Goal: Task Accomplishment & Management: Complete application form

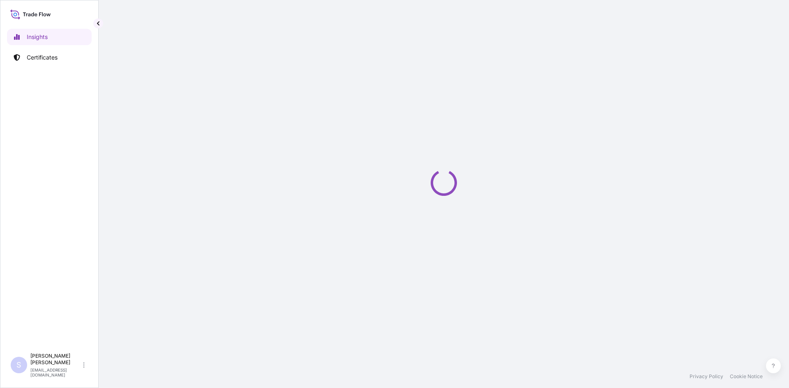
select select "2025"
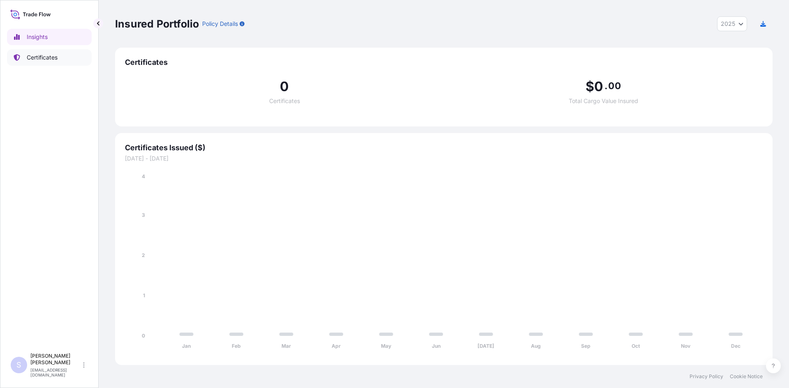
click at [63, 60] on link "Certificates" at bounding box center [49, 57] width 85 height 16
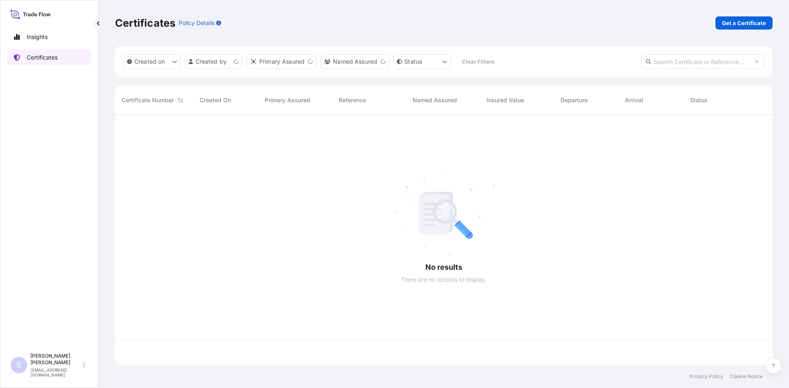
scroll to position [249, 651]
click at [728, 25] on p "Get a Certificate" at bounding box center [744, 23] width 44 height 8
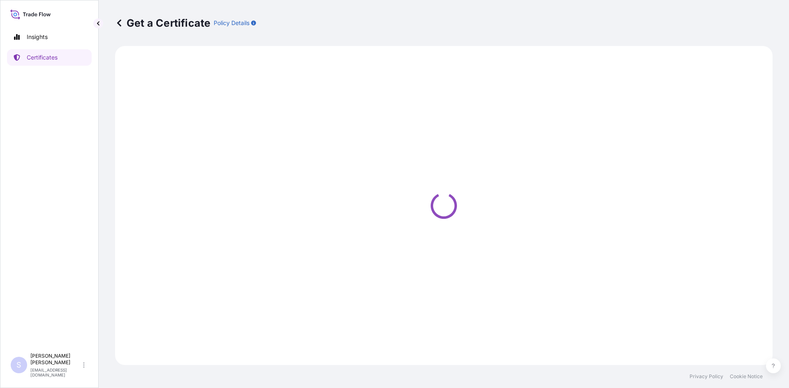
select select "Sea"
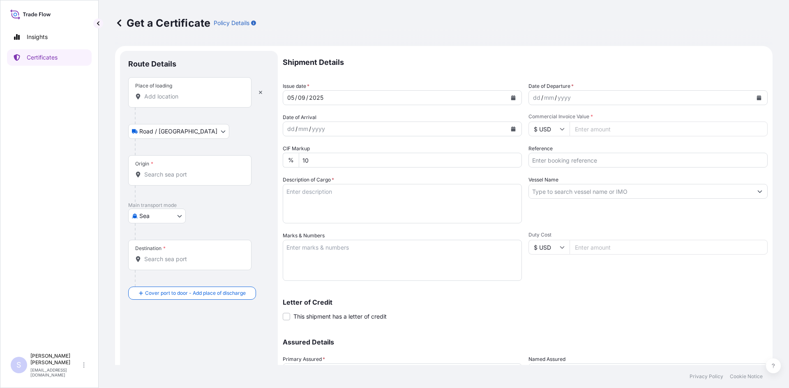
click at [191, 96] on input "Place of loading" at bounding box center [192, 96] width 97 height 8
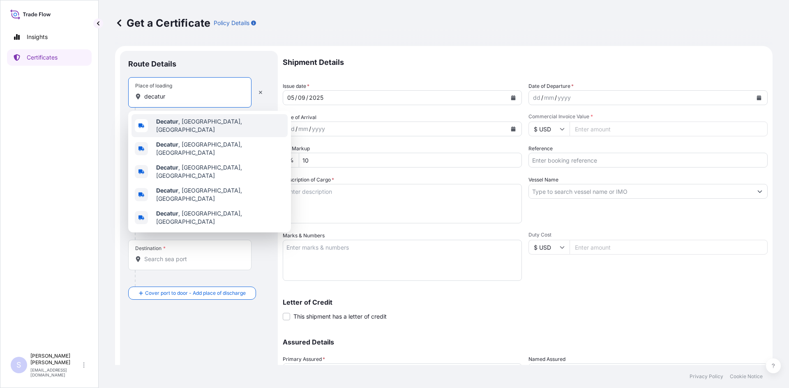
click at [182, 125] on span "Decatur , IL, USA" at bounding box center [220, 125] width 128 height 16
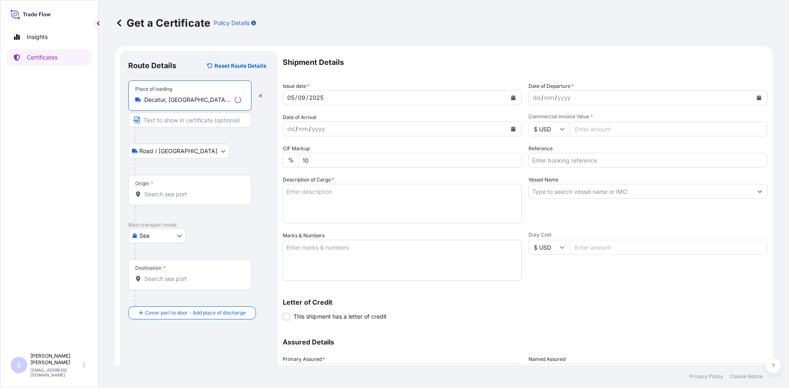
type input "Decatur, IL, USA"
click at [176, 189] on div "Origin *" at bounding box center [189, 190] width 123 height 30
click at [176, 190] on input "Origin *" at bounding box center [192, 194] width 97 height 8
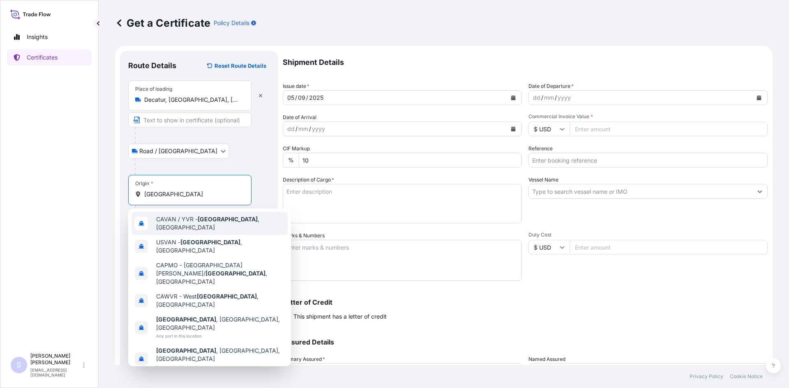
click at [182, 216] on div "CAVAN / YVR - Vancouver , Canada" at bounding box center [209, 223] width 156 height 23
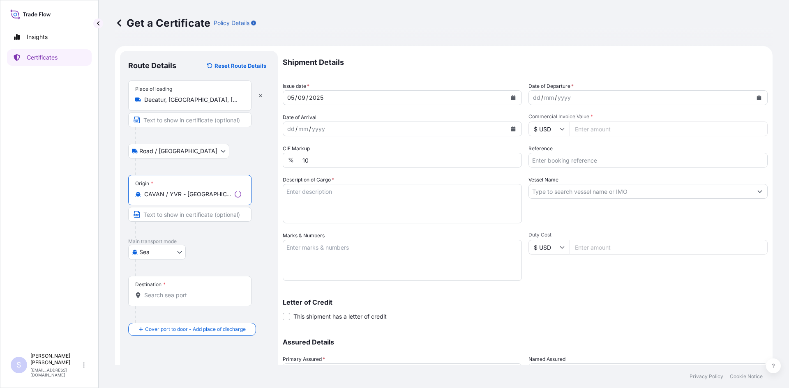
type input "CAVAN / YVR - Vancouver, Canada"
click at [183, 299] on div "Destination *" at bounding box center [189, 291] width 123 height 30
click at [183, 299] on input "Destination *" at bounding box center [192, 295] width 97 height 8
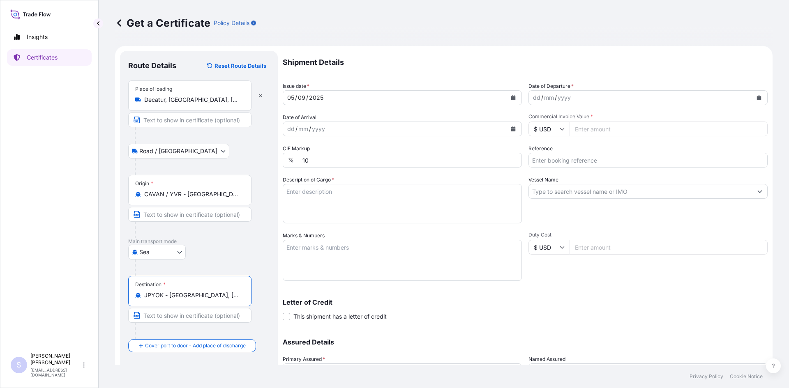
type input "JPYOK - Yokohama, Japan"
click at [756, 99] on icon "Calendar" at bounding box center [758, 97] width 5 height 5
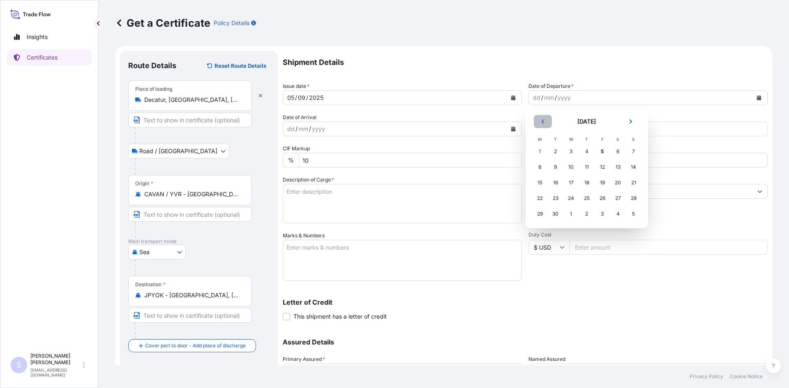
click at [536, 118] on button "Previous" at bounding box center [543, 121] width 18 height 13
click at [550, 212] on div "26" at bounding box center [555, 214] width 15 height 15
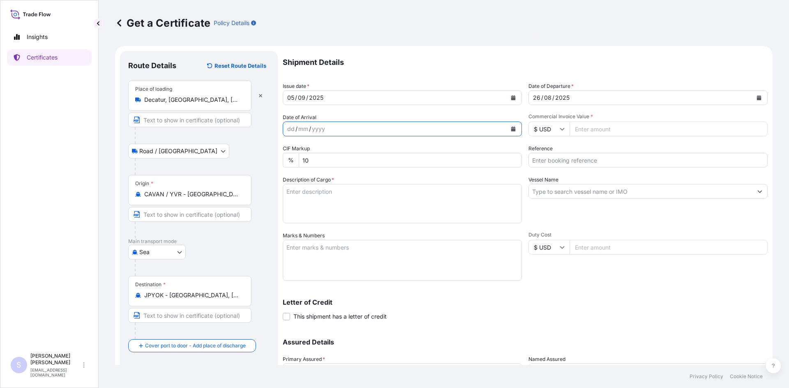
click at [512, 129] on icon "Calendar" at bounding box center [513, 129] width 5 height 5
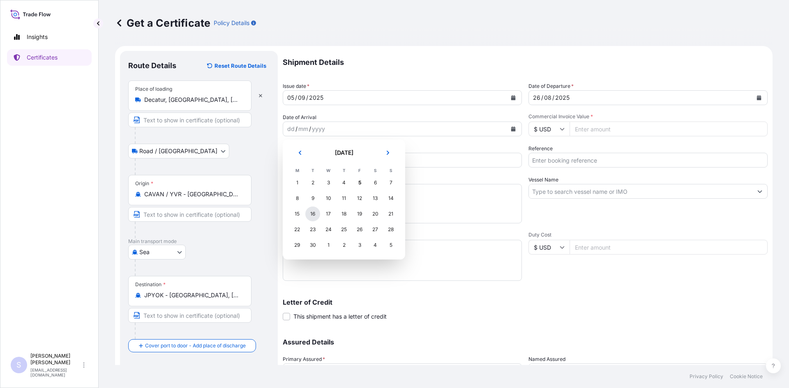
click at [317, 214] on div "16" at bounding box center [312, 214] width 15 height 15
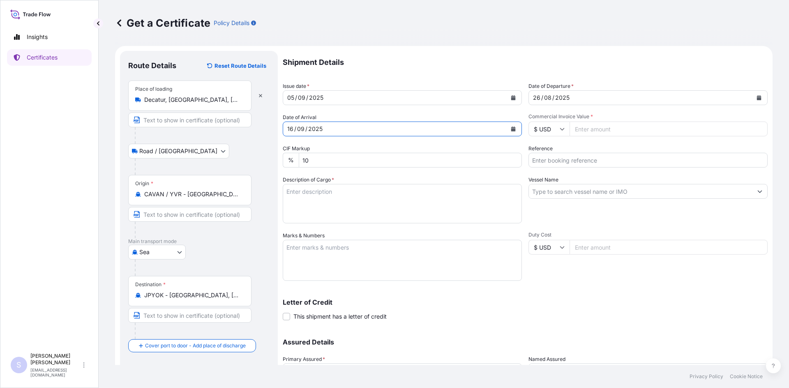
click at [593, 131] on input "Commercial Invoice Value *" at bounding box center [668, 129] width 198 height 15
type input "14894.55"
type input "2577464"
type textarea "765 BAGS STA-LITE III POLYDEXTROSE"
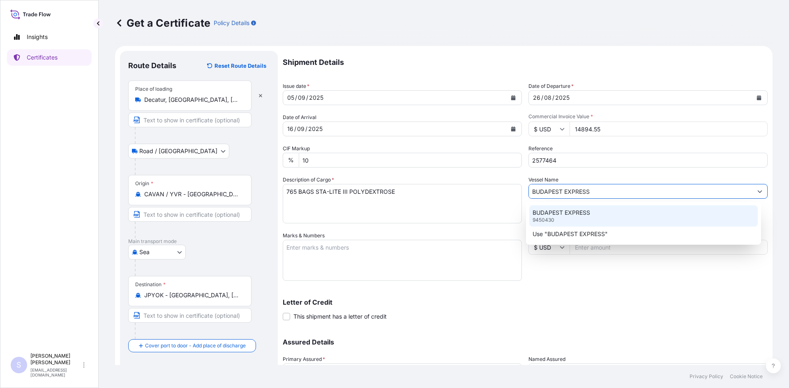
click at [570, 213] on p "BUDAPEST EXPRESS" at bounding box center [561, 213] width 58 height 8
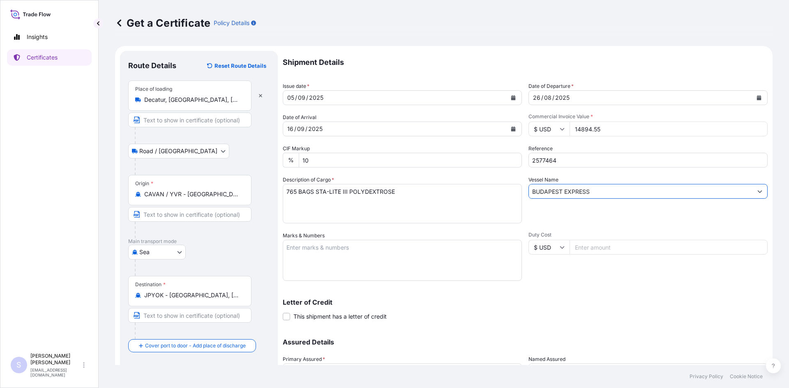
type input "BUDAPEST EXPRESS"
click at [397, 264] on textarea "Marks & Numbers" at bounding box center [402, 260] width 239 height 41
type textarea "BSIU9865487 0032774"
click at [463, 317] on div "Letter of Credit This shipment has a letter of credit Letter of credit * Letter…" at bounding box center [525, 310] width 485 height 22
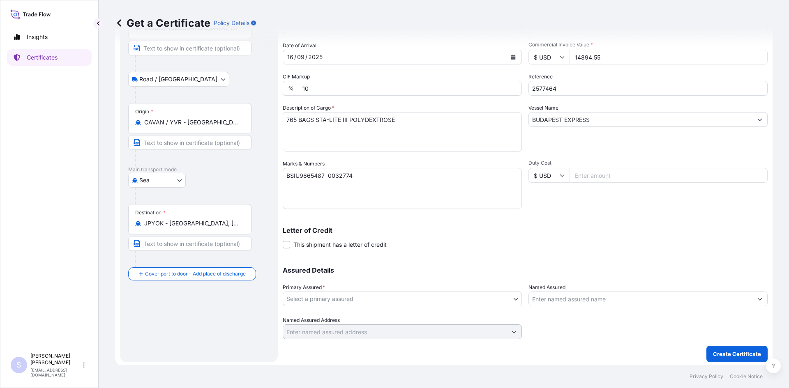
scroll to position [74, 0]
click at [372, 296] on body "Insights Certificates S Steve Klinger csidocs@cargos.com Get a Certificate Poli…" at bounding box center [394, 194] width 789 height 388
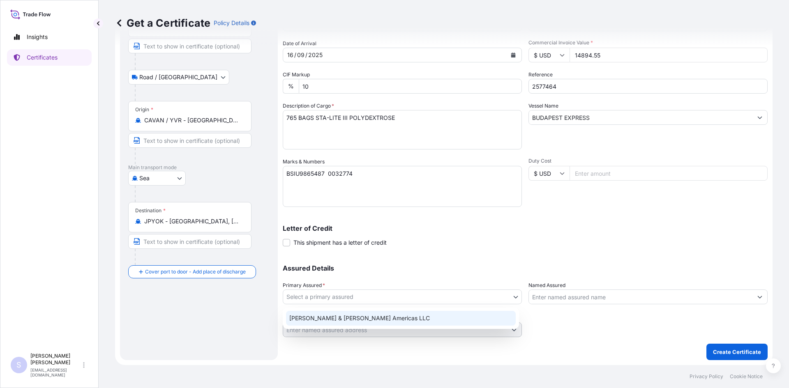
click at [363, 314] on div "Tate & Lyle Americas LLC" at bounding box center [401, 318] width 230 height 15
select select "31658"
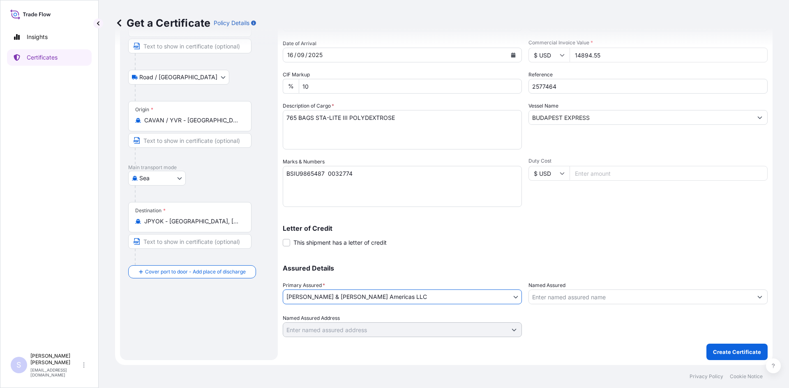
click at [528, 297] on div at bounding box center [647, 297] width 239 height 15
click at [540, 297] on input "Named Assured" at bounding box center [640, 297] width 223 height 15
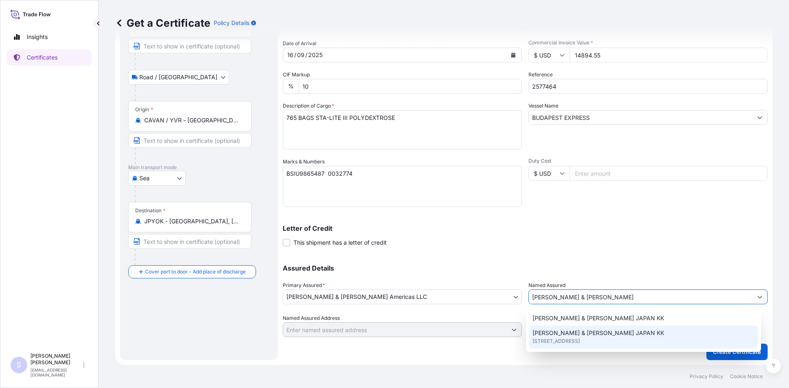
click at [576, 329] on div "TATE & LYLE JAPAN KK 7109 7th Floor Kashikei Building, 1050004, TOKYO, JAPAN" at bounding box center [643, 337] width 229 height 23
type input "TATE & LYLE JAPAN KK"
type input "71097th Floor Kashikei Building"
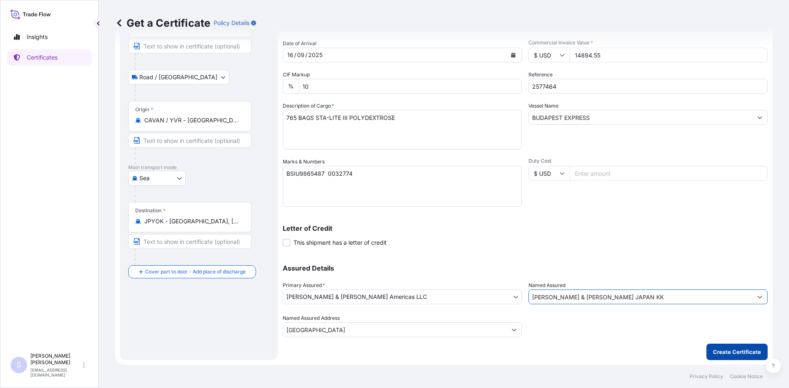
type input "TATE & LYLE JAPAN KK"
click at [732, 352] on p "Create Certificate" at bounding box center [737, 352] width 48 height 8
type input "71097th Floor Kashikei Building"
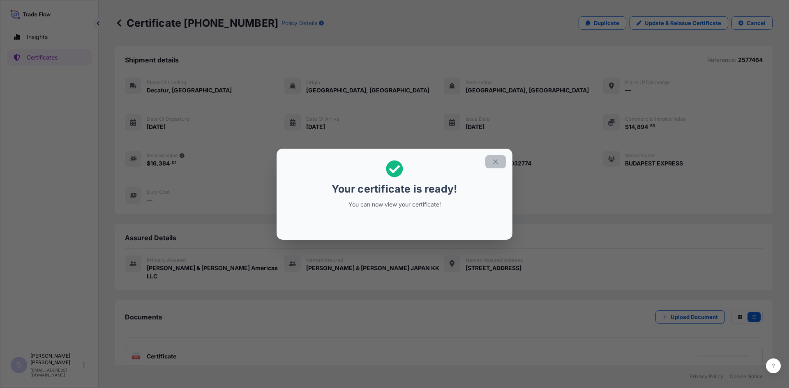
click at [503, 164] on button "button" at bounding box center [495, 161] width 21 height 13
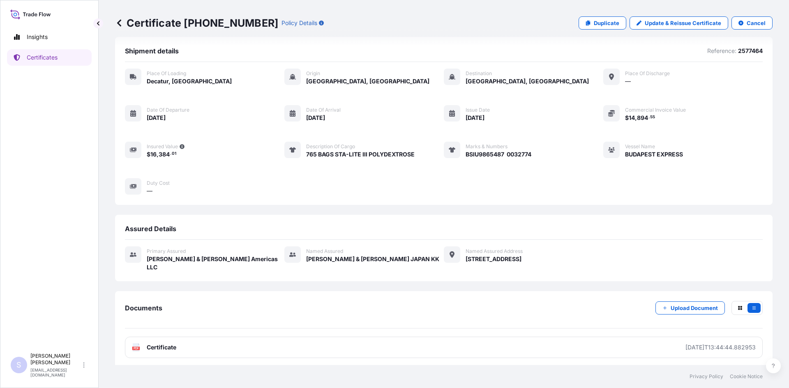
scroll to position [12, 0]
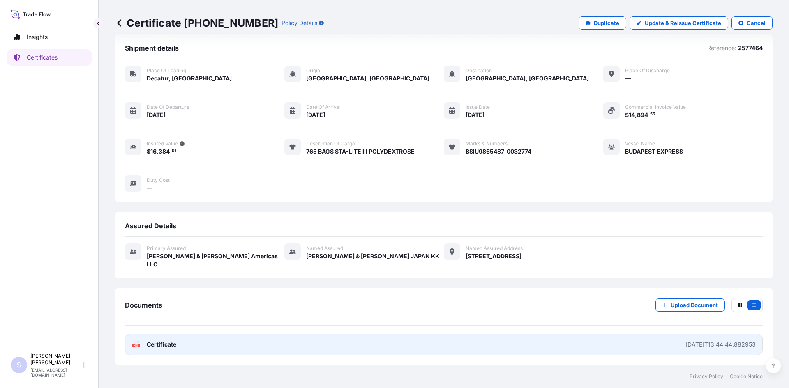
click at [136, 346] on text "PDF" at bounding box center [136, 345] width 5 height 3
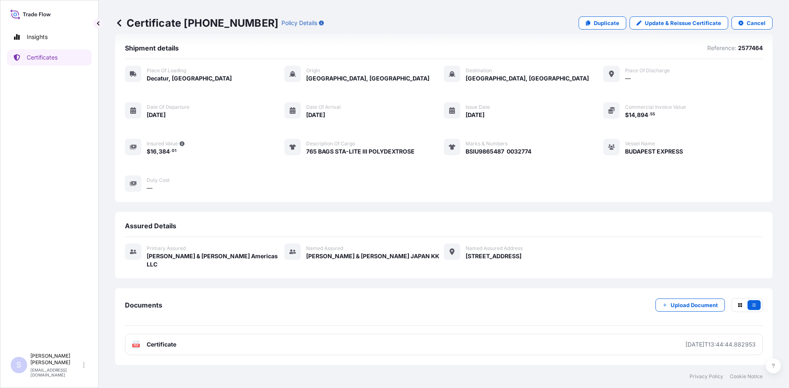
click at [65, 69] on div "Insights Certificates" at bounding box center [49, 185] width 85 height 328
click at [64, 65] on link "Certificates" at bounding box center [49, 57] width 85 height 16
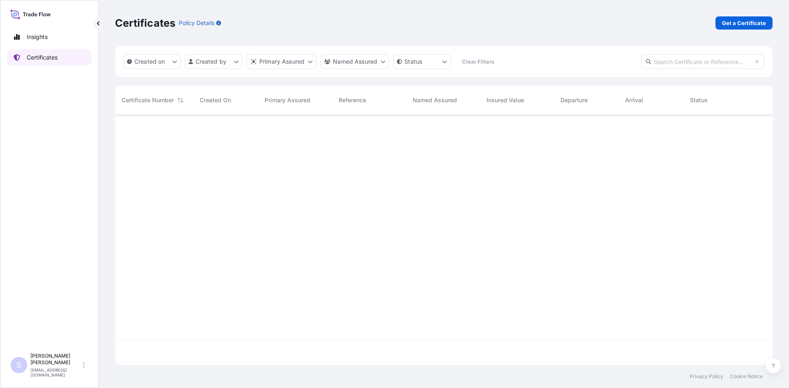
scroll to position [249, 651]
click at [739, 24] on p "Get a Certificate" at bounding box center [744, 23] width 44 height 8
select select "Sea"
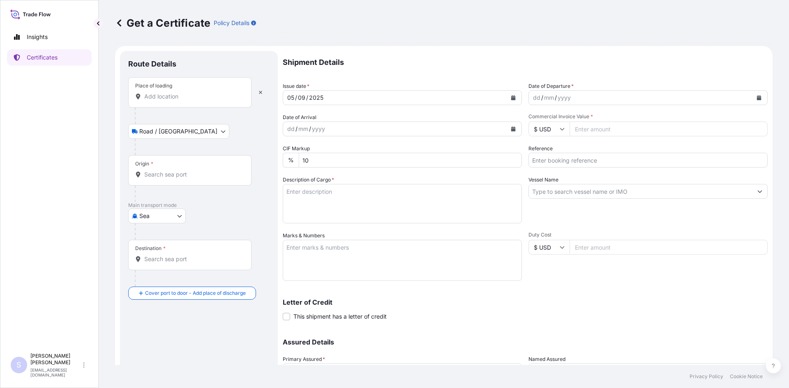
click at [182, 101] on div "Place of loading" at bounding box center [189, 92] width 123 height 30
click at [182, 101] on input "Place of loading" at bounding box center [192, 96] width 97 height 8
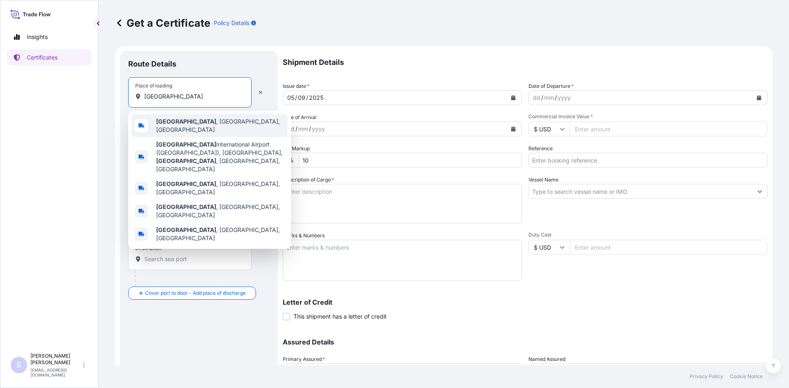
click at [182, 117] on div "Memphis , TN, USA" at bounding box center [209, 125] width 156 height 23
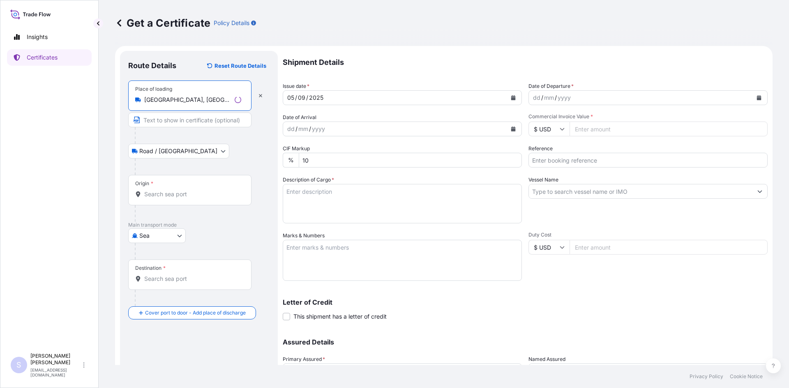
type input "Memphis, TN, USA"
click at [171, 195] on input "Origin *" at bounding box center [192, 194] width 97 height 8
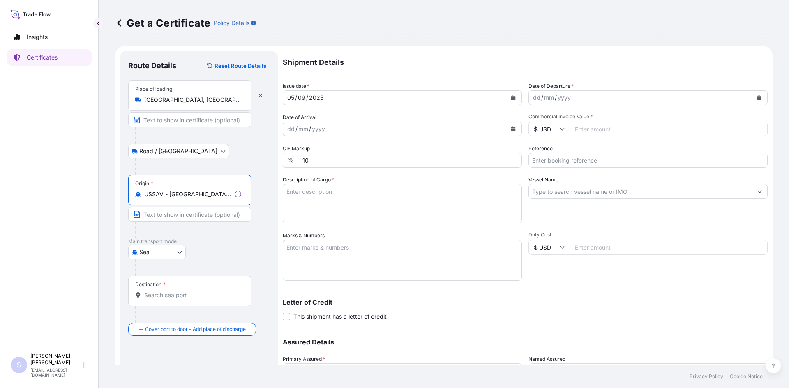
type input "USSAV - Savannah, United States"
click at [168, 306] on div "Destination *" at bounding box center [189, 291] width 123 height 30
click at [168, 299] on input "Destination *" at bounding box center [192, 295] width 97 height 8
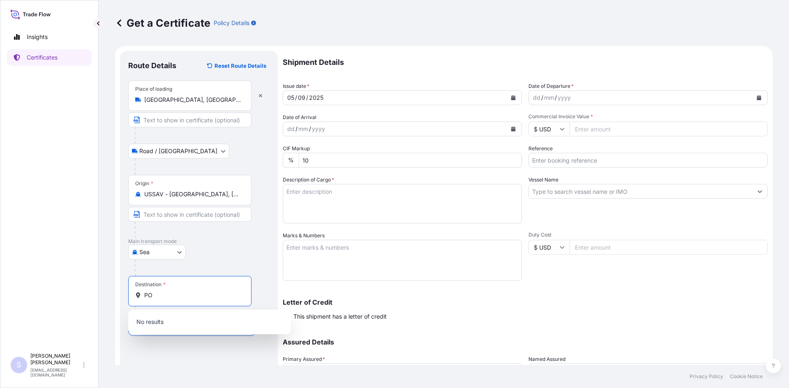
type input "P"
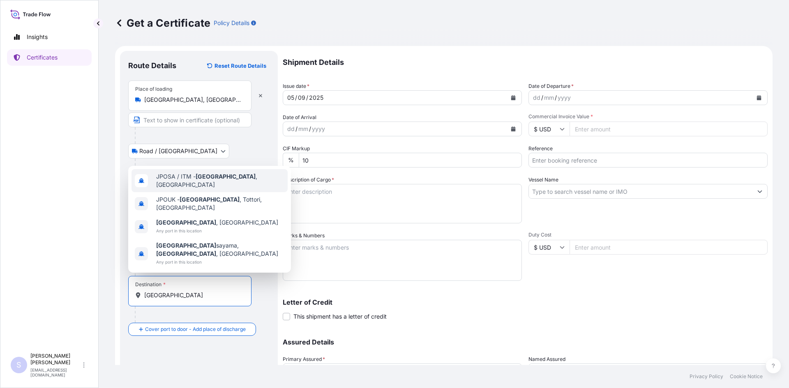
click at [203, 192] on div "JPOSA / ITM - Osaka , Japan" at bounding box center [209, 180] width 156 height 23
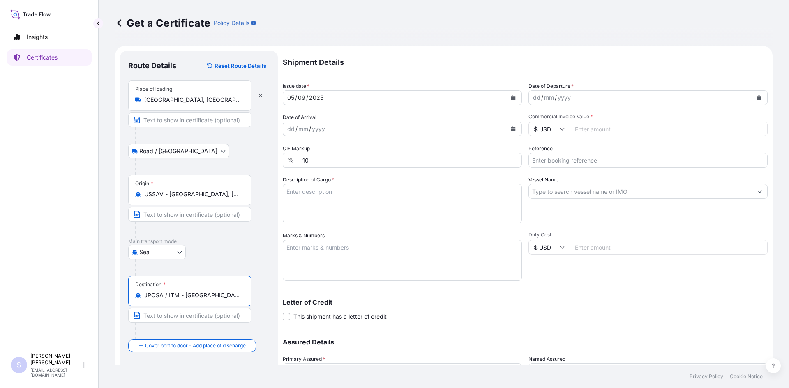
type input "JPOSA / ITM - Osaka, Japan"
click at [757, 99] on icon "Calendar" at bounding box center [759, 97] width 5 height 5
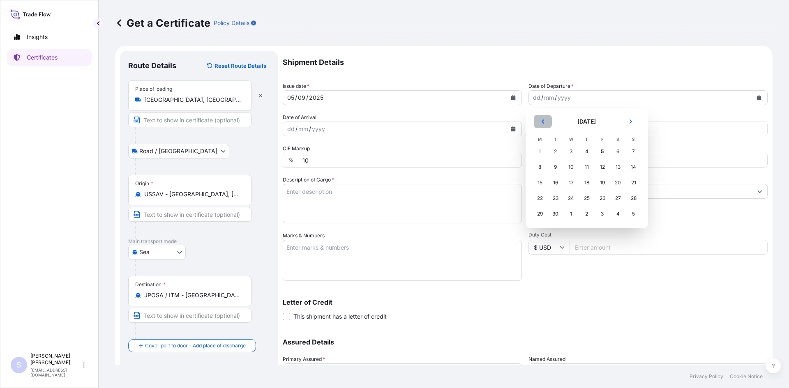
click at [537, 120] on button "Previous" at bounding box center [543, 121] width 18 height 13
click at [615, 214] on div "30" at bounding box center [617, 214] width 15 height 15
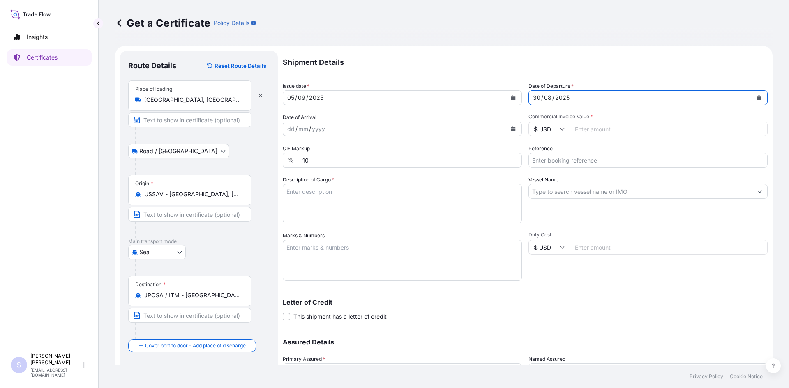
click at [512, 129] on icon "Calendar" at bounding box center [513, 129] width 5 height 5
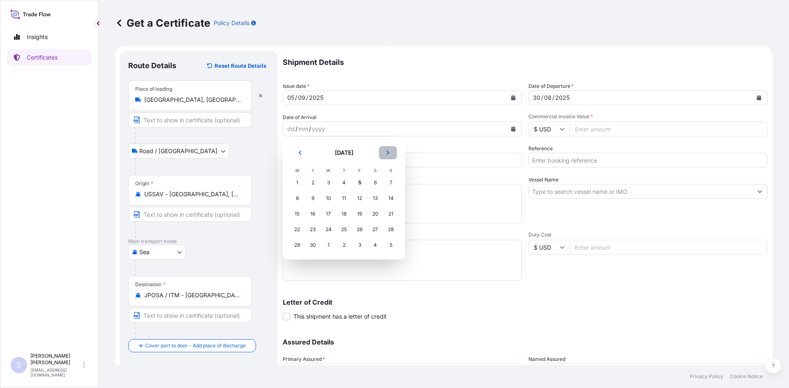
click at [387, 153] on icon "Next" at bounding box center [387, 152] width 5 height 5
click at [331, 199] on div "8" at bounding box center [328, 198] width 15 height 15
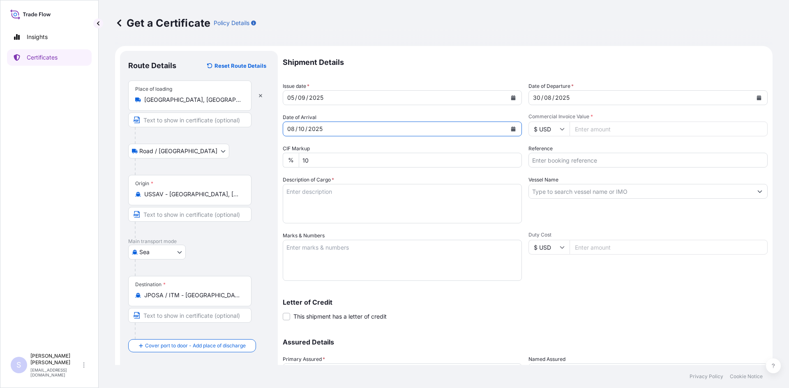
click at [582, 131] on input "Commercial Invoice Value *" at bounding box center [668, 129] width 198 height 15
type input "350614.86"
type input "2577459"
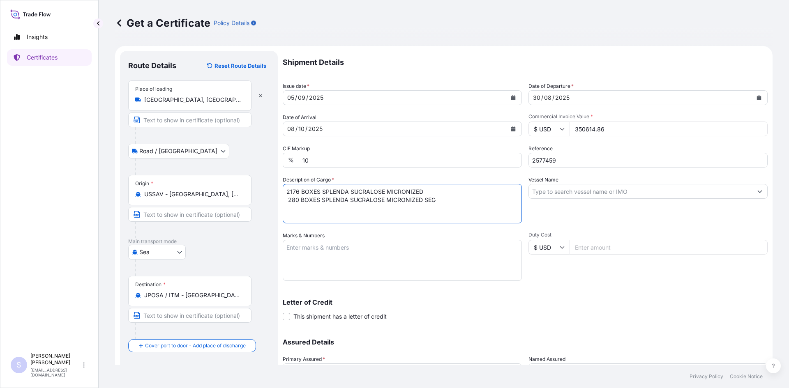
type textarea "2176 BOXES SPLENDA SUCRALOSE MICRONIZED 280 BOXES SPLENDA SUCRALOSE MICRONIZED …"
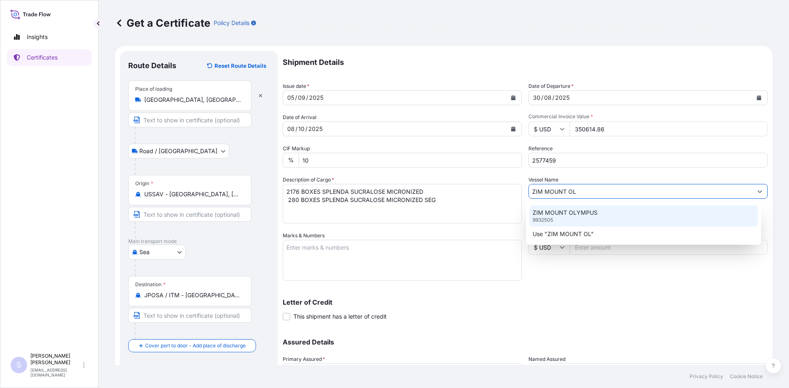
click at [588, 210] on p "ZIM MOUNT OLYMPUS" at bounding box center [564, 213] width 65 height 8
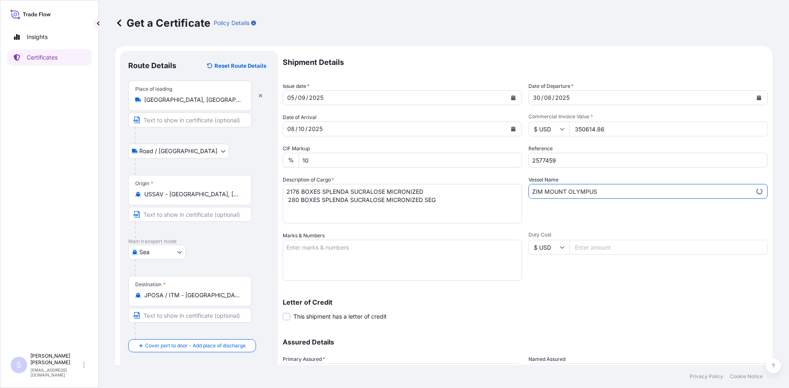
type input "ZIM MOUNT OLYMPUS"
click at [390, 266] on textarea "Marks & Numbers" at bounding box center [402, 260] width 239 height 41
type textarea "MEDU9058768 0106222"
click at [481, 292] on div "Letter of Credit This shipment has a letter of credit Letter of credit * Letter…" at bounding box center [525, 305] width 485 height 32
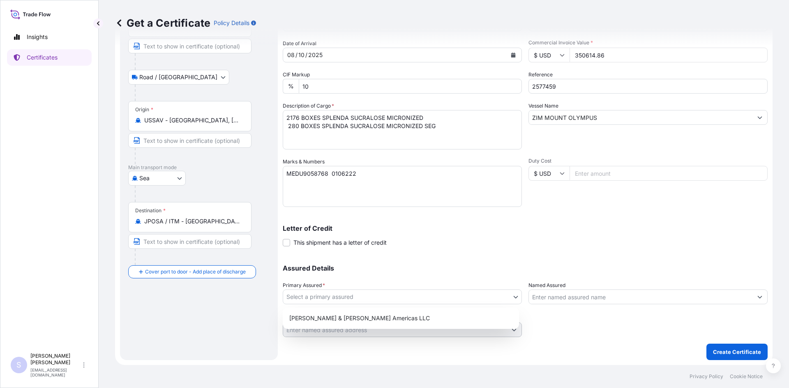
click at [377, 293] on body "Insights Certificates S Steve Klinger csidocs@cargos.com Get a Certificate Poli…" at bounding box center [394, 194] width 789 height 388
click at [350, 320] on div "Tate & Lyle Americas LLC" at bounding box center [401, 318] width 230 height 15
select select "31658"
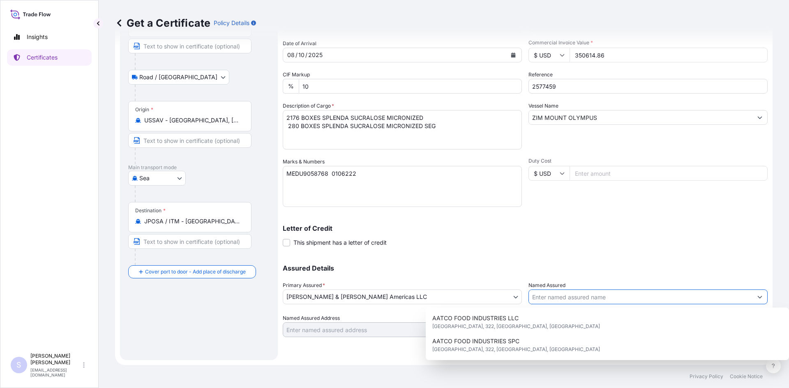
click at [551, 293] on input "Named Assured" at bounding box center [640, 297] width 223 height 15
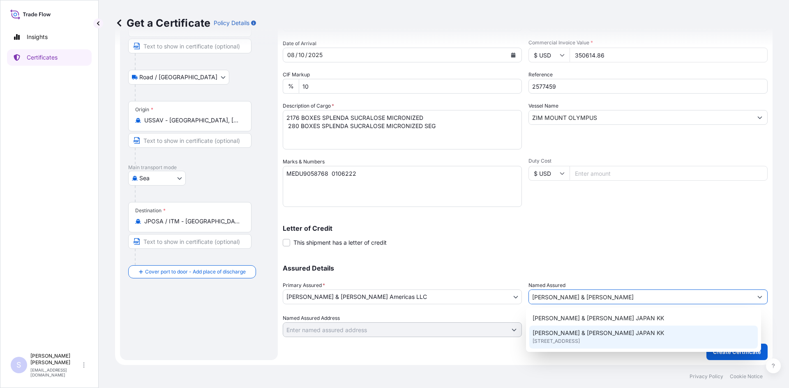
click at [564, 339] on span "7109 7th Floor Kashikei Building, 1050004, TOKYO, JAPAN" at bounding box center [555, 341] width 47 height 8
type input "TATE & LYLE JAPAN KK"
type input "71097th Floor Kashikei Building"
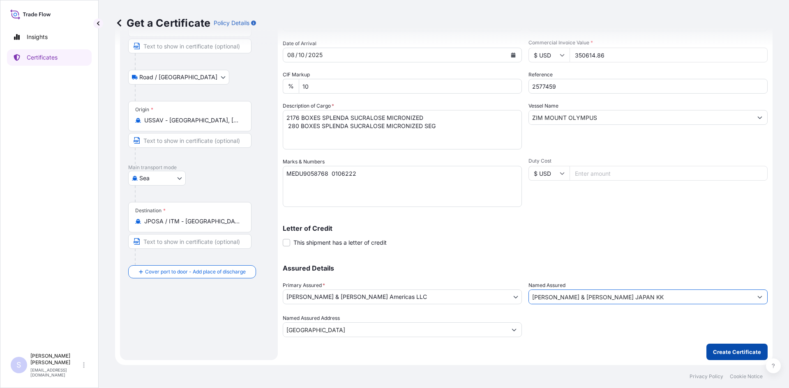
type input "TATE & LYLE JAPAN KK"
click at [713, 348] on p "Create Certificate" at bounding box center [737, 352] width 48 height 8
type input "71097th Floor Kashikei Building"
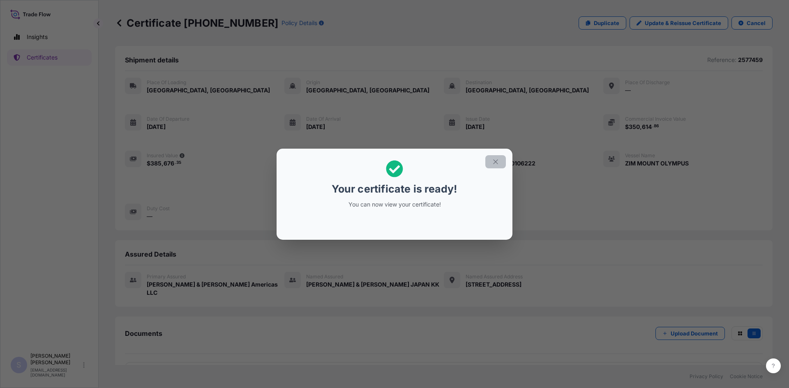
click at [491, 161] on button "button" at bounding box center [495, 161] width 21 height 13
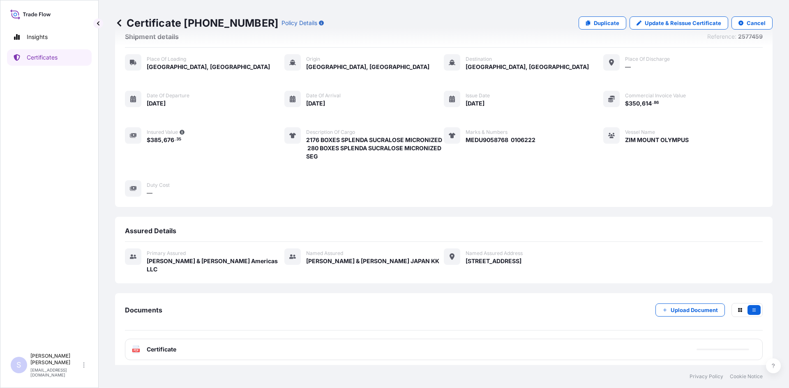
scroll to position [37, 0]
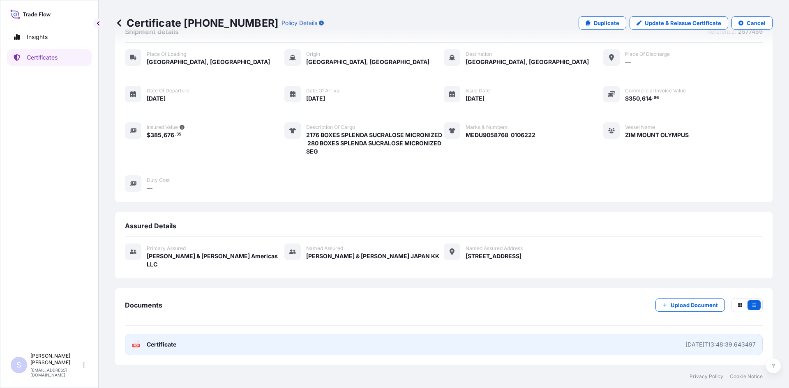
click at [137, 344] on icon at bounding box center [136, 345] width 7 height 8
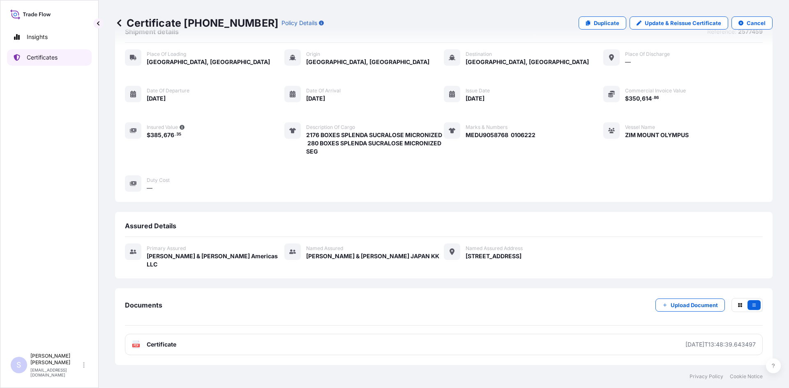
click at [42, 59] on p "Certificates" at bounding box center [42, 57] width 31 height 8
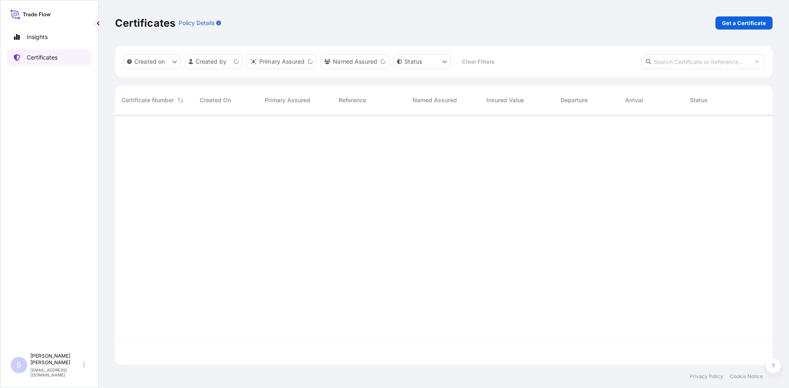
scroll to position [249, 651]
click at [731, 25] on p "Get a Certificate" at bounding box center [744, 23] width 44 height 8
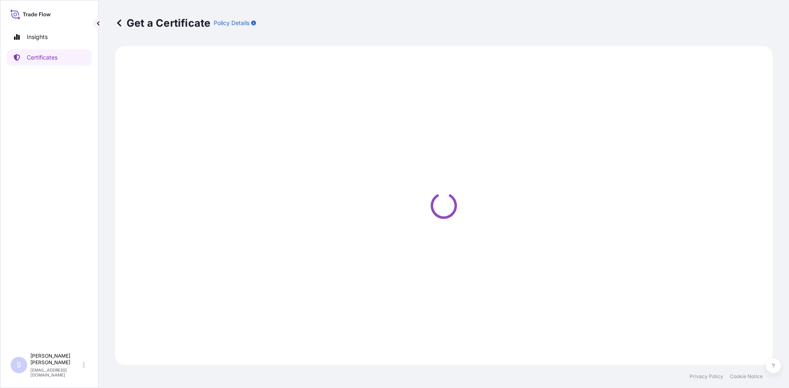
select select "Sea"
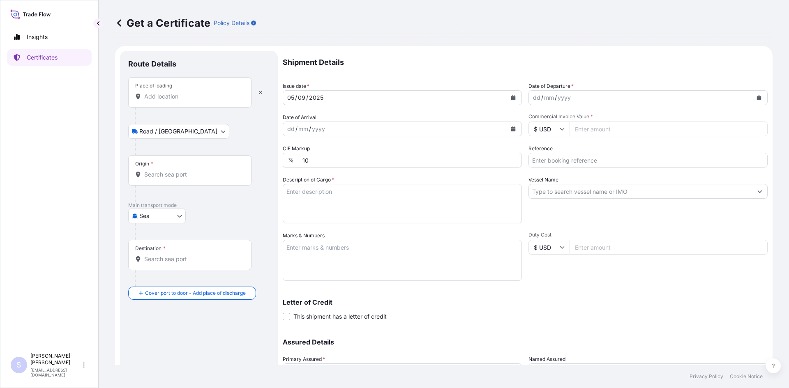
click at [166, 101] on div "Place of loading" at bounding box center [189, 92] width 123 height 30
click at [166, 101] on input "Place of loading" at bounding box center [192, 96] width 97 height 8
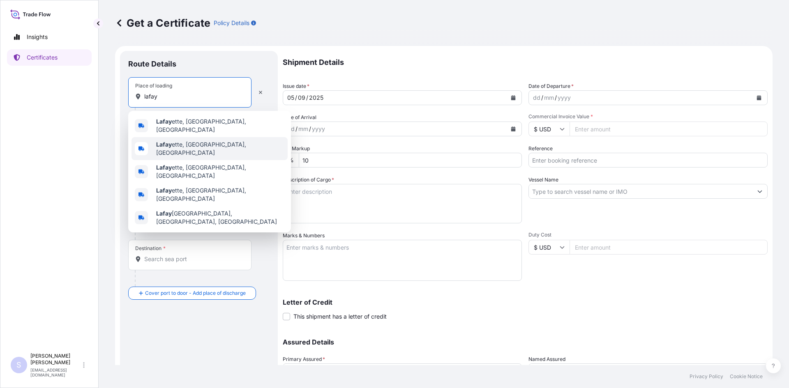
click at [178, 141] on span "Lafay ette, IN, USA" at bounding box center [220, 148] width 128 height 16
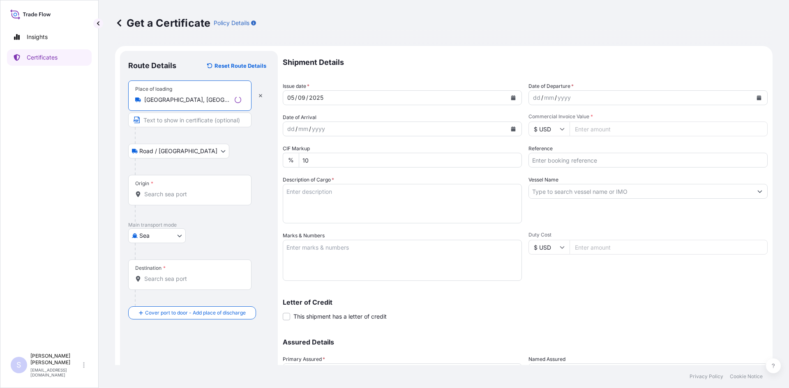
type input "Lafayette, IN, USA"
click at [203, 204] on div "Origin *" at bounding box center [189, 190] width 123 height 30
click at [203, 198] on input "Origin *" at bounding box center [192, 194] width 97 height 8
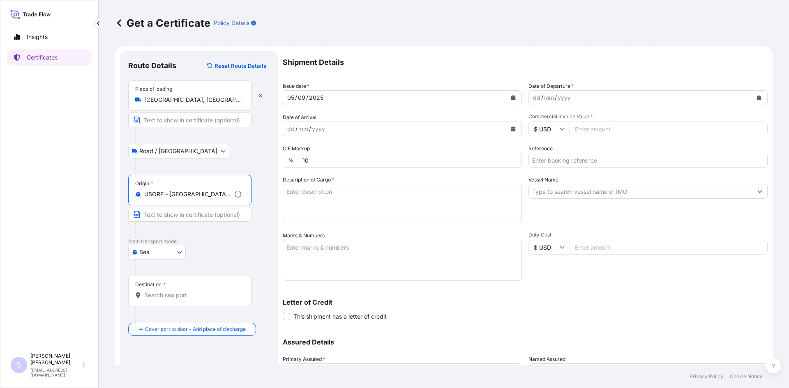
type input "USORF - Norfolk, United States"
click at [162, 301] on div "Destination *" at bounding box center [189, 291] width 123 height 30
click at [162, 299] on input "Destination *" at bounding box center [192, 295] width 97 height 8
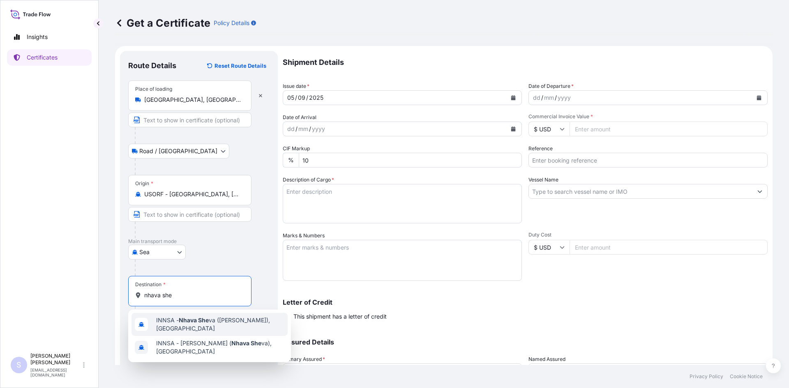
click at [171, 314] on div "INNSA - Nhava She va (Jawaharlal Nehru), India" at bounding box center [209, 324] width 156 height 23
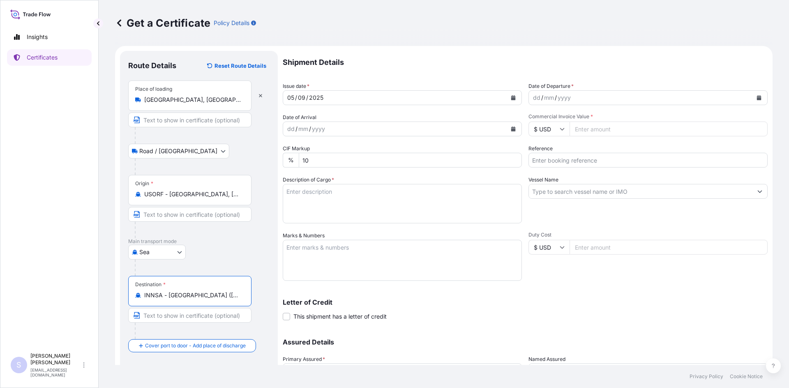
type input "INNSA - Nhava Sheva (Jawaharlal Nehru), India"
click at [757, 98] on icon "Calendar" at bounding box center [759, 97] width 5 height 5
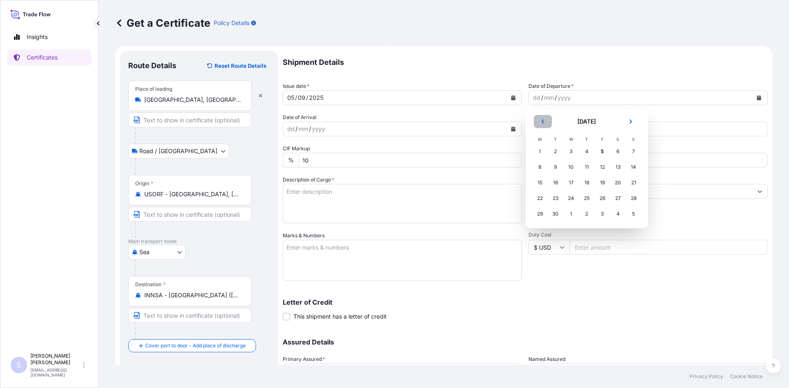
click at [540, 119] on button "Previous" at bounding box center [543, 121] width 18 height 13
click at [619, 217] on div "30" at bounding box center [617, 214] width 15 height 15
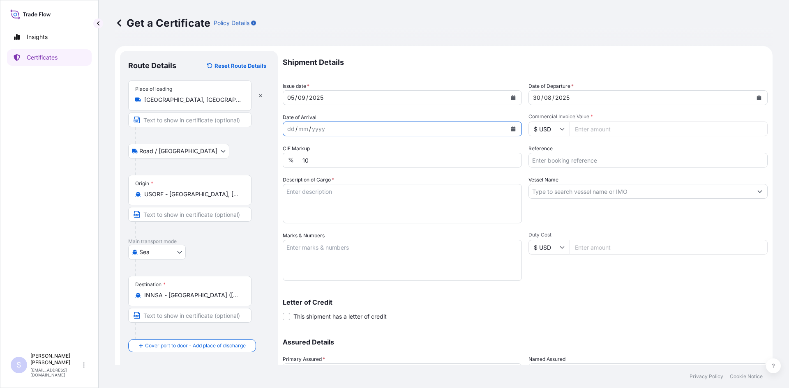
click at [509, 134] on button "Calendar" at bounding box center [513, 128] width 13 height 13
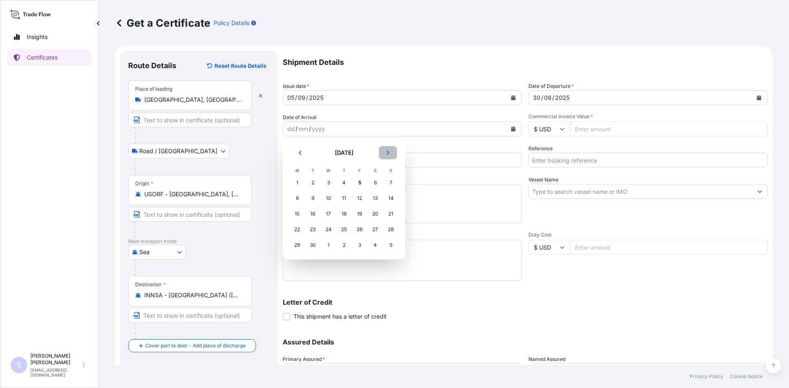
click at [387, 154] on icon "Next" at bounding box center [387, 152] width 5 height 5
click at [385, 180] on div "5" at bounding box center [390, 182] width 15 height 15
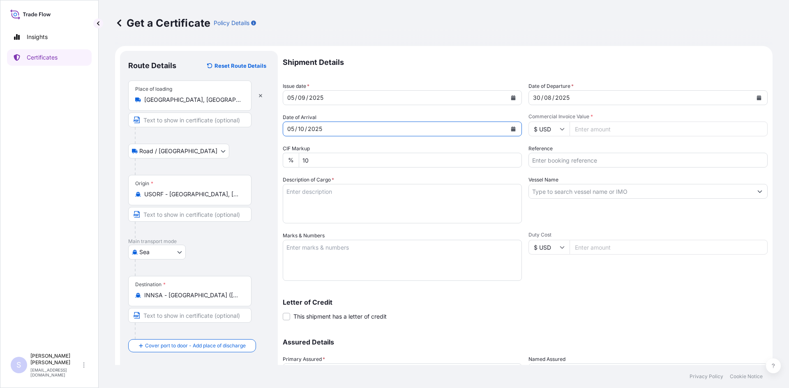
click at [615, 134] on input "Commercial Invoice Value *" at bounding box center [668, 129] width 198 height 15
click at [610, 133] on input "Commercial Invoice Value *" at bounding box center [668, 129] width 198 height 15
type input "67087.44"
type input "2567104-05"
type textarea "850 bags"
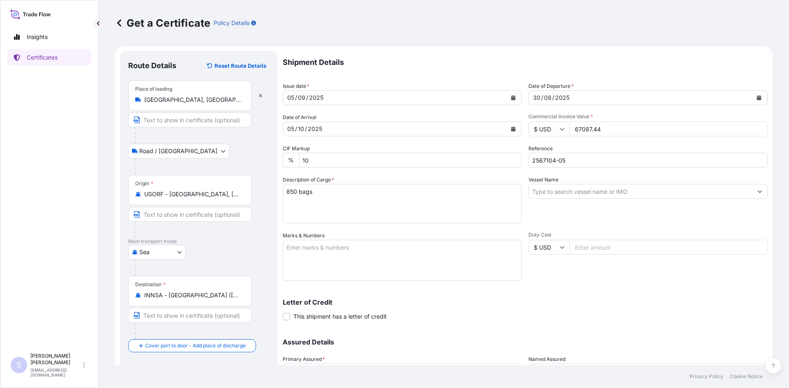
drag, startPoint x: 615, startPoint y: 128, endPoint x: 567, endPoint y: 128, distance: 48.5
click at [569, 128] on input "67087.44" at bounding box center [668, 129] width 198 height 15
type input "33543.72"
type input "2567105"
click at [326, 198] on textarea "850 bags" at bounding box center [402, 203] width 239 height 39
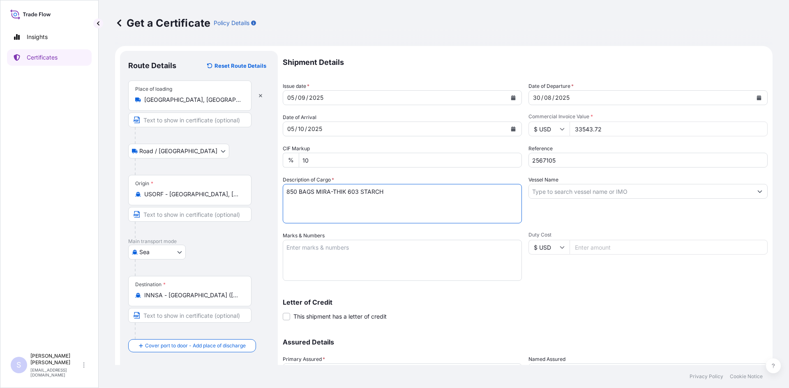
type textarea "850 BAGS MIRA-THIK 603 STARCH"
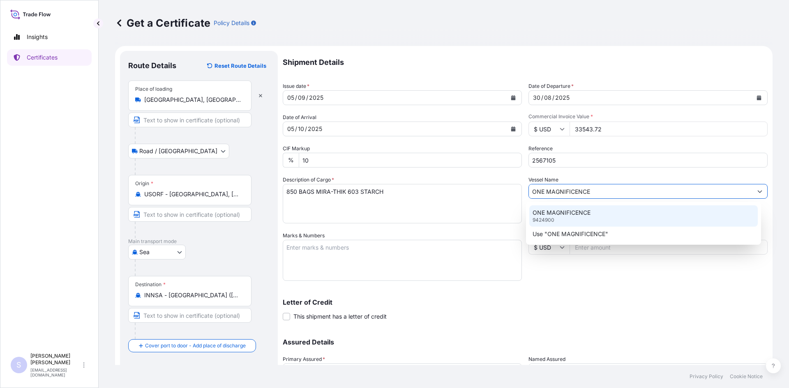
click at [548, 216] on p "ONE MAGNIFICENCE" at bounding box center [561, 213] width 58 height 8
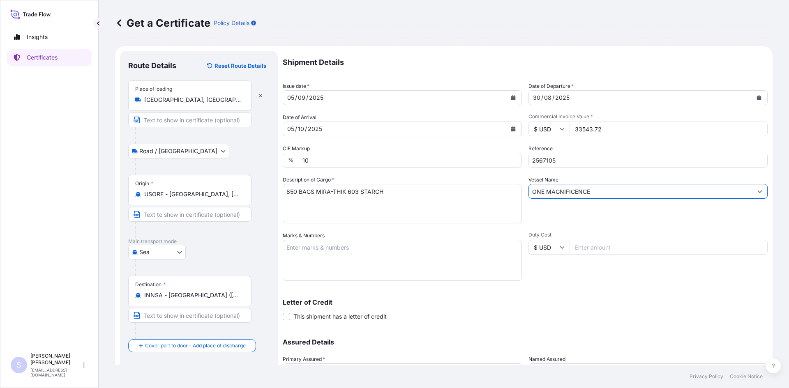
type input "ONE MAGNIFICENCE"
click at [393, 251] on textarea "Marks & Numbers" at bounding box center [402, 260] width 239 height 41
type textarea "HMMU6657646 0114103"
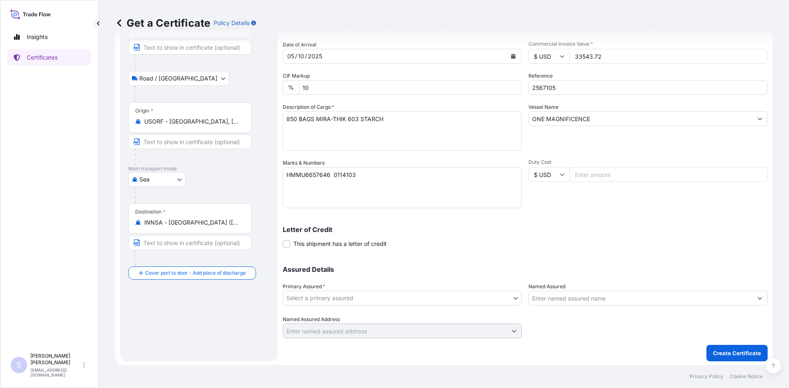
scroll to position [74, 0]
click at [423, 295] on body "Insights Certificates S Steve Klinger csidocs@cargos.com Get a Certificate Poli…" at bounding box center [394, 194] width 789 height 388
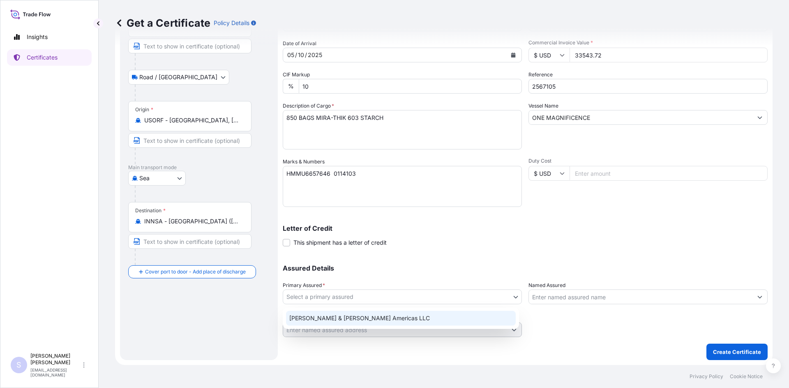
click at [397, 314] on div "Tate & Lyle Americas LLC" at bounding box center [401, 318] width 230 height 15
select select "31658"
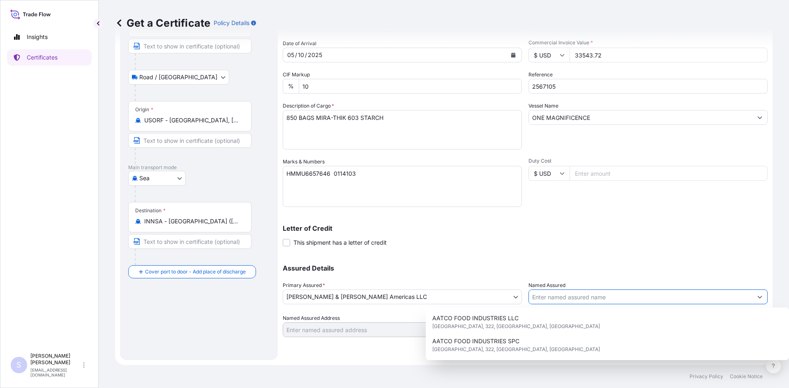
click at [575, 301] on input "Named Assured" at bounding box center [640, 297] width 223 height 15
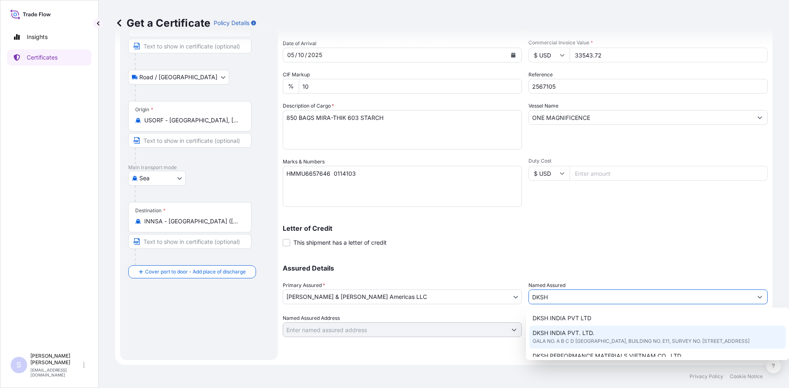
click at [570, 334] on span "DKSH INDIA PVT. LTD." at bounding box center [563, 333] width 62 height 8
type input "DKSH INDIA PVT. LTD."
type input "GALA NO. A B C D HARIHAR COMPOUND, BUILDING NO. E11, SURVEY NO. 89/18, MANKOLI …"
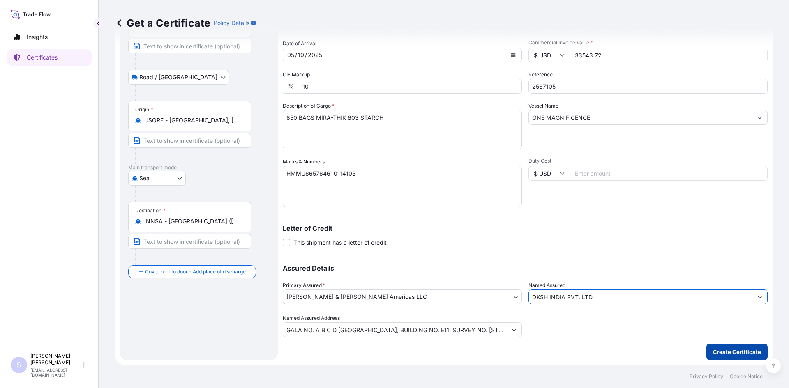
type input "DKSH INDIA PVT. LTD."
click at [728, 353] on p "Create Certificate" at bounding box center [737, 352] width 48 height 8
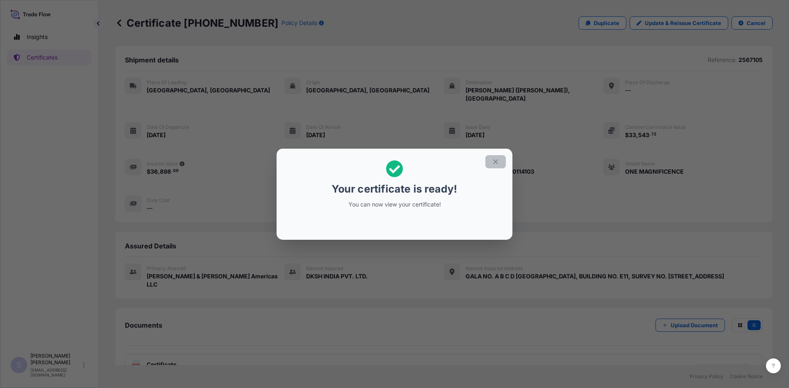
click at [496, 162] on icon "button" at bounding box center [495, 161] width 5 height 5
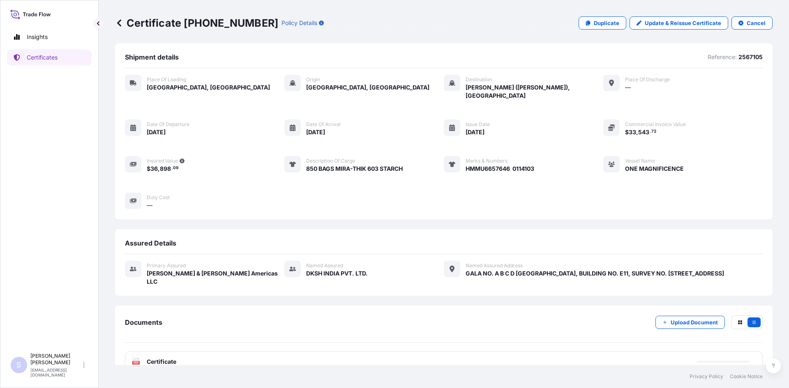
scroll to position [4, 0]
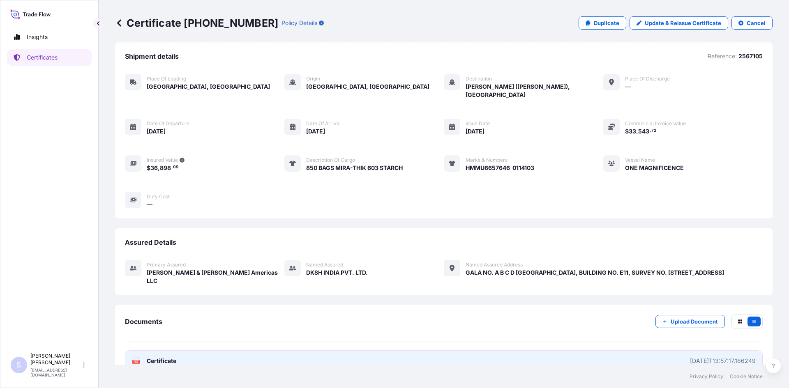
click at [136, 361] on text "PDF" at bounding box center [136, 362] width 5 height 3
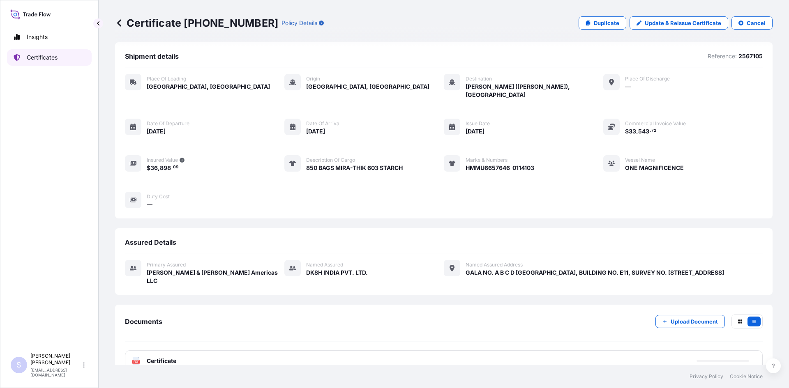
click at [46, 65] on link "Certificates" at bounding box center [49, 57] width 85 height 16
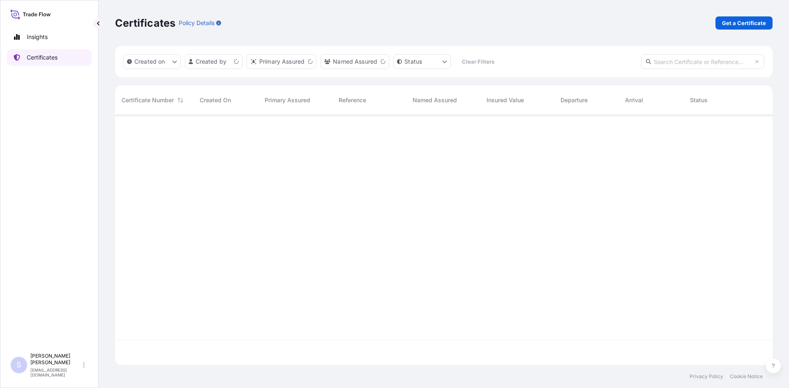
scroll to position [249, 651]
click at [733, 23] on p "Get a Certificate" at bounding box center [744, 23] width 44 height 8
select select "Road / Inland"
select select "Sea"
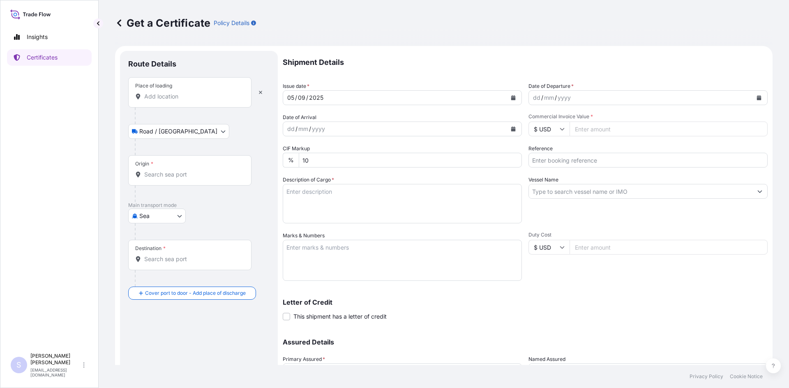
click at [170, 104] on div "Place of loading" at bounding box center [189, 92] width 123 height 30
click at [170, 101] on input "Place of loading" at bounding box center [192, 96] width 97 height 8
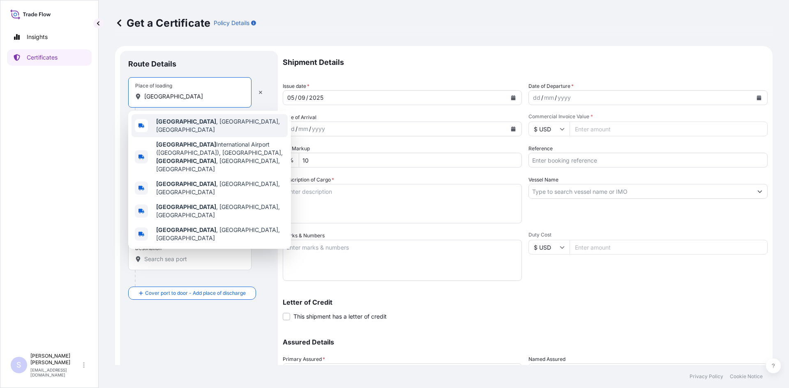
click at [180, 122] on b "Memphis" at bounding box center [186, 121] width 60 height 7
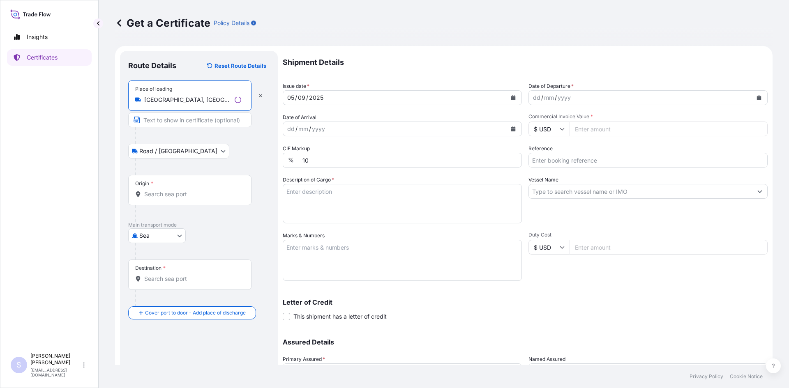
type input "Memphis, TN, USA"
click at [209, 188] on div "Origin *" at bounding box center [189, 190] width 123 height 30
click at [209, 190] on input "Origin *" at bounding box center [192, 194] width 97 height 8
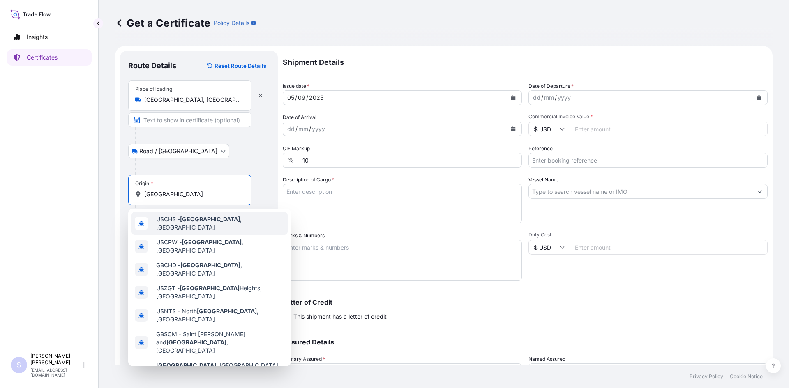
click at [204, 218] on span "USCHS - Charleston , United States" at bounding box center [220, 223] width 128 height 16
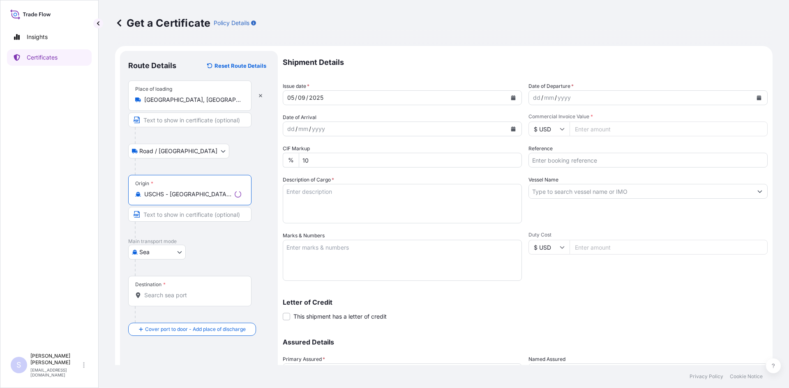
type input "USCHS - Charleston, United States"
click at [167, 297] on input "Destination *" at bounding box center [192, 295] width 97 height 8
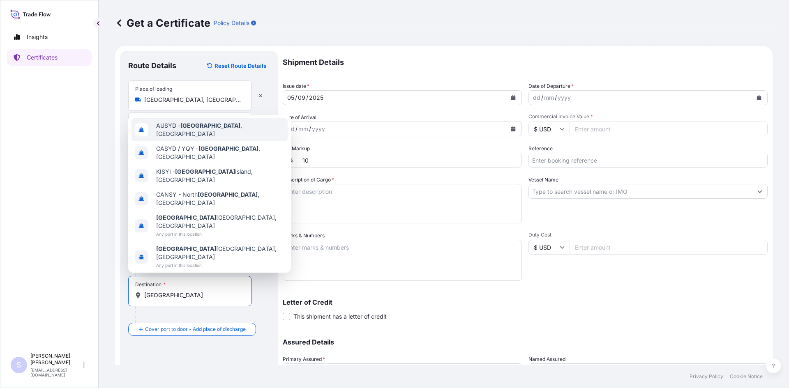
click at [200, 141] on div "AUSYD - Sydney , Australia" at bounding box center [209, 129] width 156 height 23
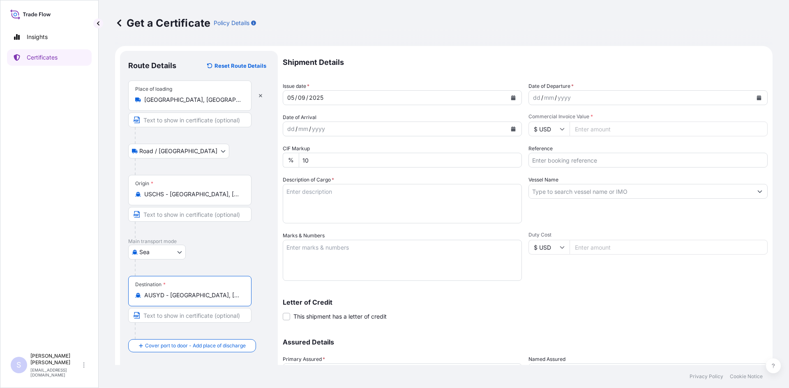
type input "AUSYD - Sydney, Australia"
click at [757, 97] on icon "Calendar" at bounding box center [759, 97] width 5 height 5
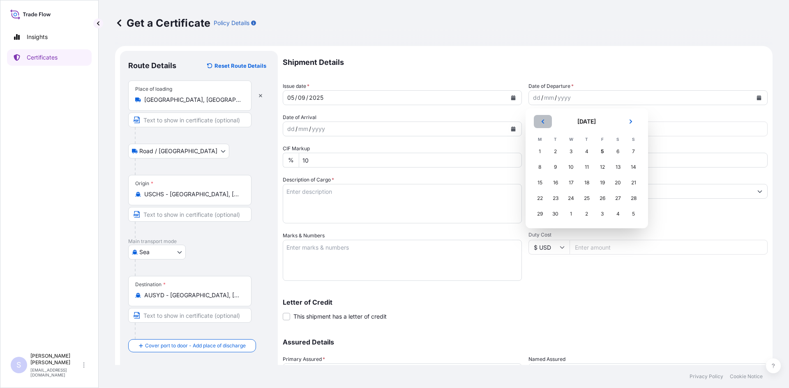
click at [544, 120] on icon "Previous" at bounding box center [542, 121] width 5 height 5
click at [614, 219] on div "30" at bounding box center [617, 214] width 15 height 15
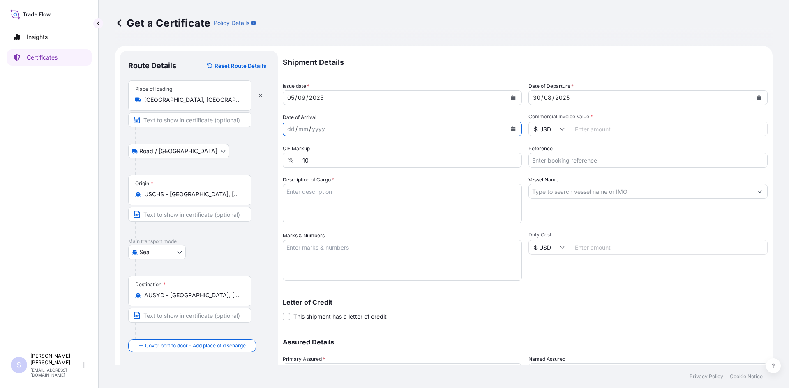
click at [511, 129] on icon "Calendar" at bounding box center [513, 129] width 5 height 5
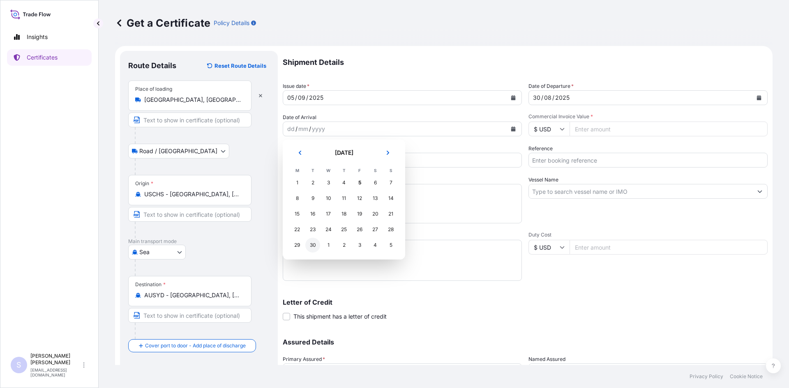
click at [313, 246] on div "30" at bounding box center [312, 245] width 15 height 15
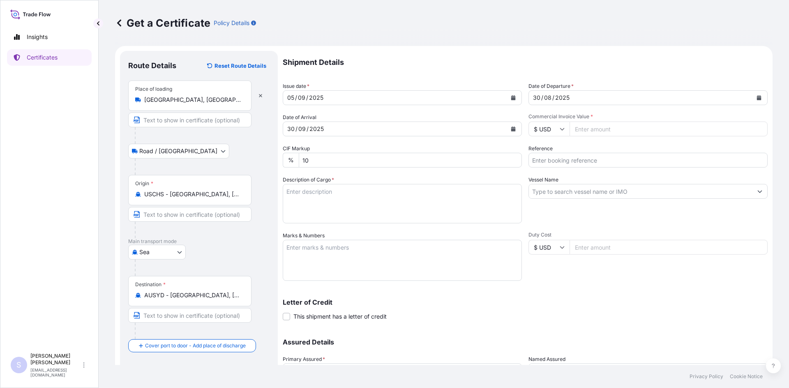
click at [615, 129] on input "Commercial Invoice Value *" at bounding box center [668, 129] width 198 height 15
type input "186869.94"
type input "2579689"
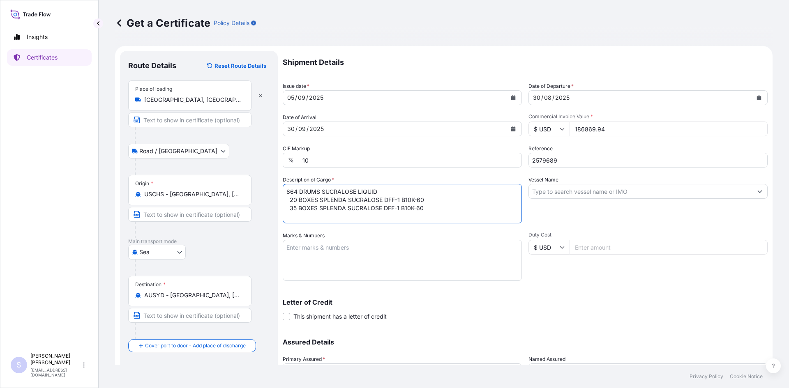
click at [429, 201] on textarea "864 DRUMS SUCRALOSE LIQUID 20 BOXES SPLENDA SUCRALOSE DFF-1 B10K-60 35 BOXES SP…" at bounding box center [402, 203] width 239 height 39
type textarea "864 DRUMS SUCRALOSE LIQUID 20 BOXES SPLENDA SUCRALOSE DFF-1 B1K-425 35 BOXES SP…"
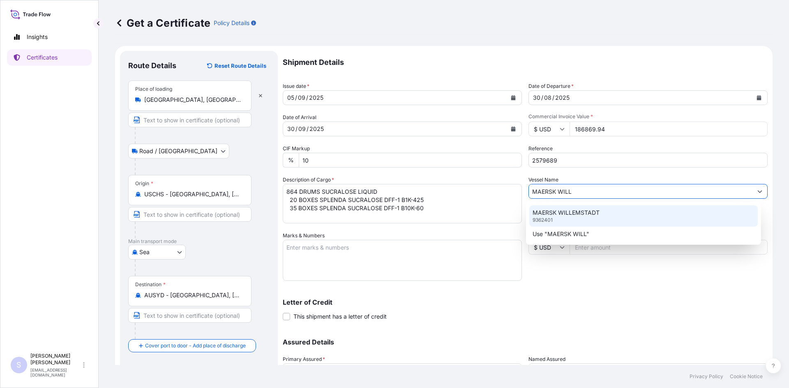
click at [557, 216] on p "MAERSK WILLEMSTADT" at bounding box center [565, 213] width 67 height 8
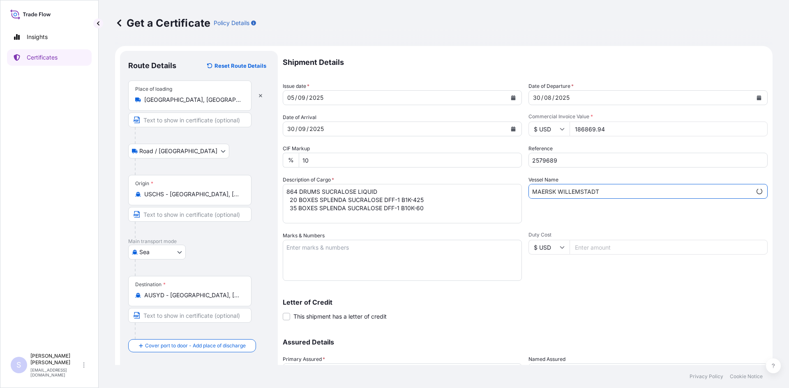
type input "MAERSK WILLEMSTADT"
click at [464, 250] on textarea "Marks & Numbers" at bounding box center [402, 260] width 239 height 41
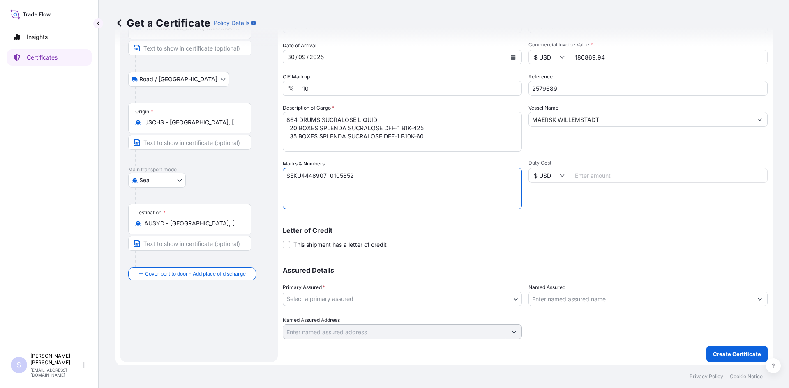
scroll to position [74, 0]
type textarea "SEKU4448907 0105852"
click at [386, 294] on body "Insights Certificates S Steve Klinger csidocs@cargos.com Get a Certificate Poli…" at bounding box center [394, 194] width 789 height 388
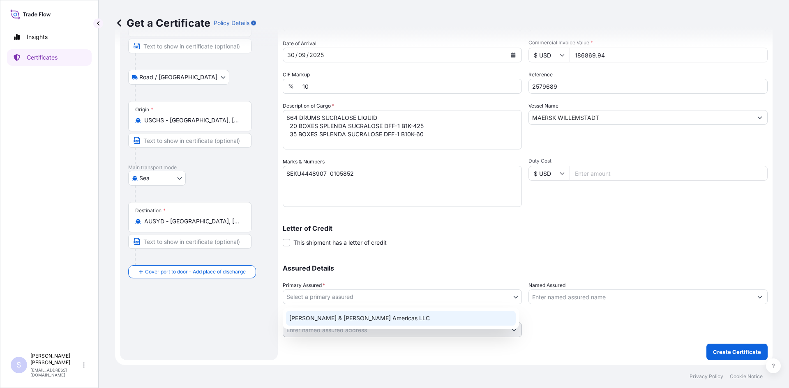
click at [372, 317] on div "Tate & Lyle Americas LLC" at bounding box center [401, 318] width 230 height 15
select select "31658"
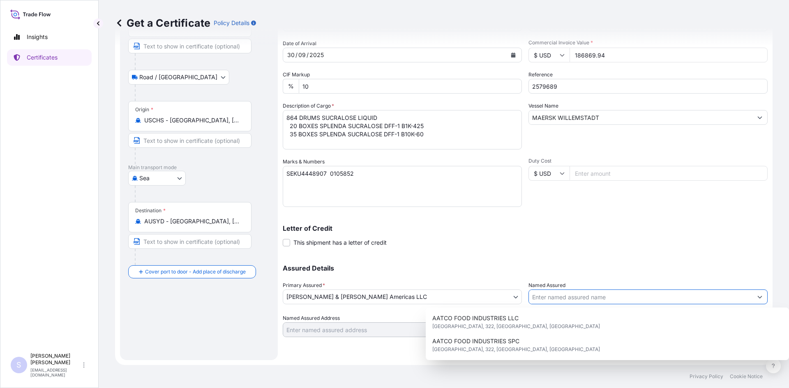
click at [573, 295] on input "Named Assured" at bounding box center [640, 297] width 223 height 15
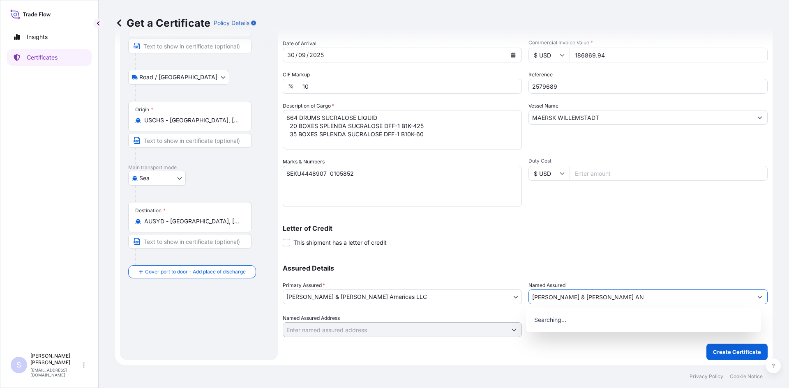
type input "TATE & LYLE AN"
click at [570, 316] on p "Searching..." at bounding box center [643, 320] width 229 height 18
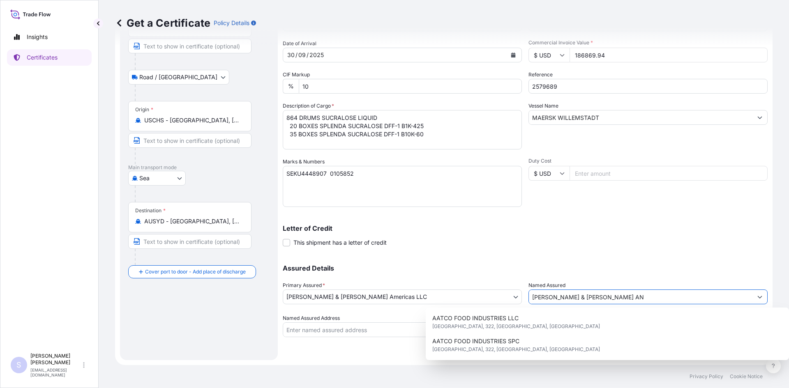
click at [577, 298] on input "TATE & LYLE AN" at bounding box center [640, 297] width 223 height 15
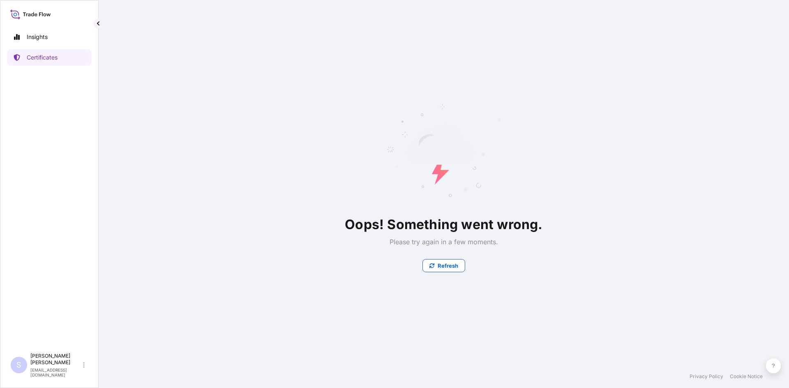
scroll to position [0, 0]
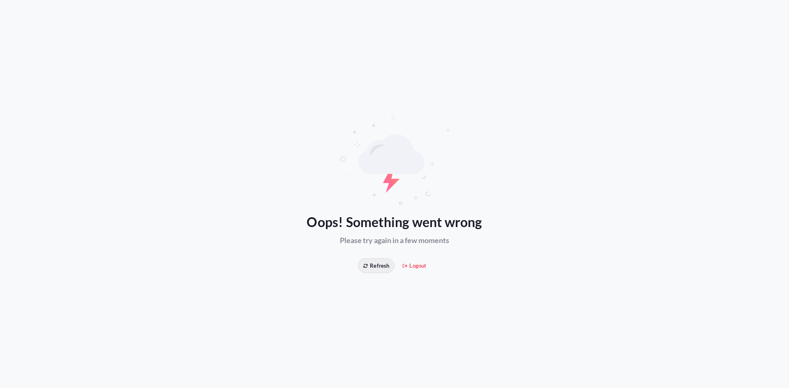
click at [364, 265] on icon at bounding box center [365, 266] width 5 height 5
click at [381, 265] on span "Refresh" at bounding box center [376, 266] width 26 height 8
click at [405, 267] on icon at bounding box center [405, 266] width 5 height 5
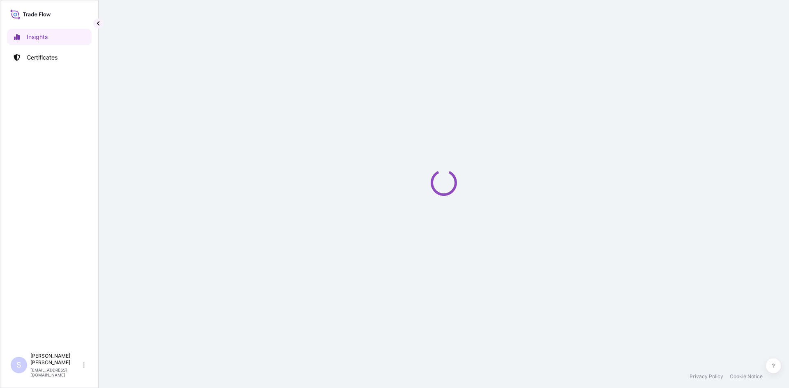
select select "2025"
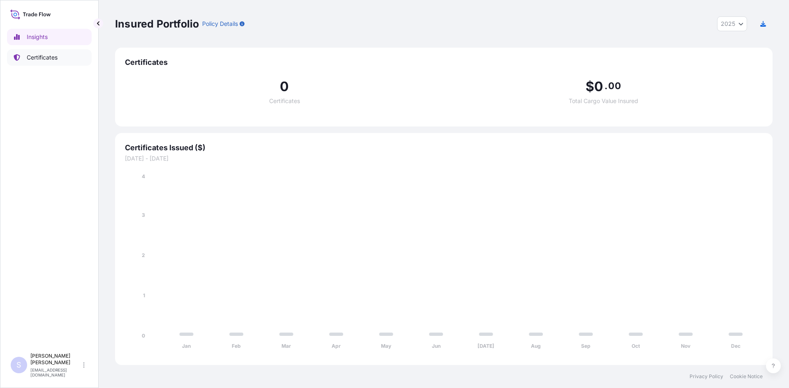
click at [41, 57] on p "Certificates" at bounding box center [42, 57] width 31 height 8
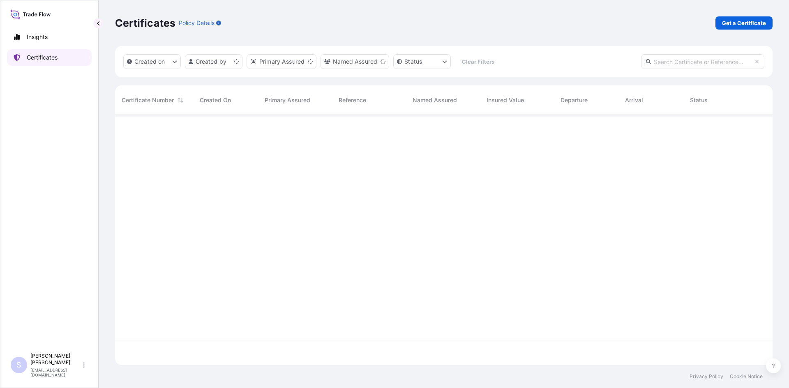
scroll to position [249, 651]
click at [744, 23] on p "Get a Certificate" at bounding box center [744, 23] width 44 height 8
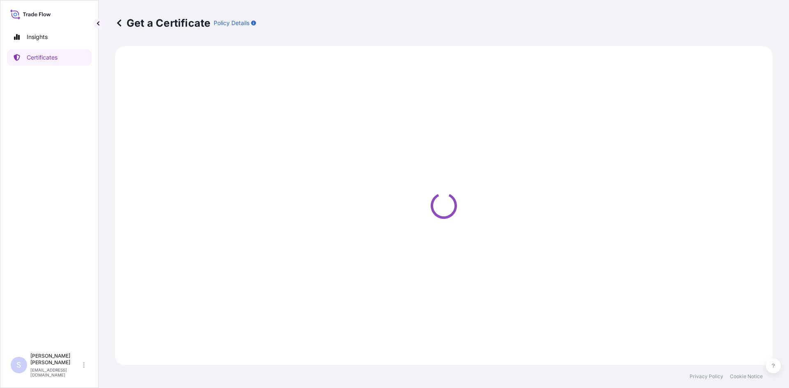
select select "Sea"
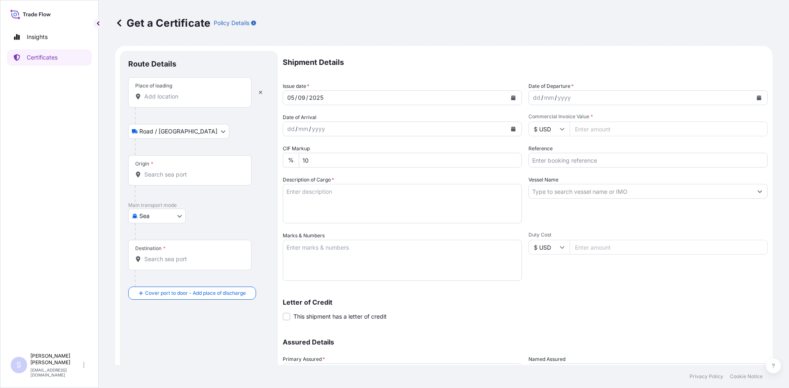
click at [193, 105] on div "Place of loading" at bounding box center [189, 92] width 123 height 30
click at [193, 101] on input "Place of loading" at bounding box center [192, 96] width 97 height 8
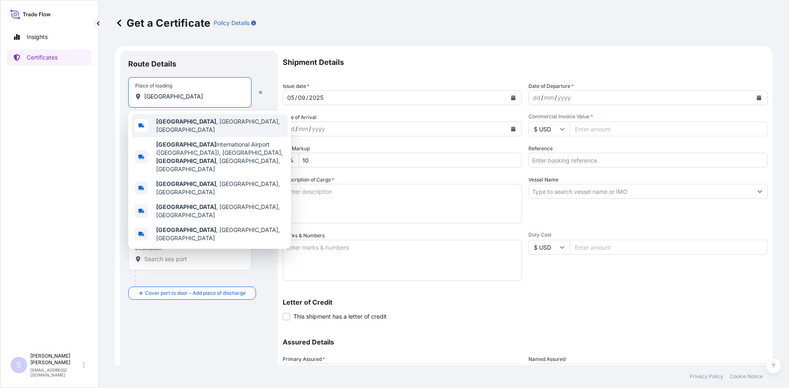
click at [185, 130] on div "Memphis , TN, USA" at bounding box center [209, 125] width 156 height 23
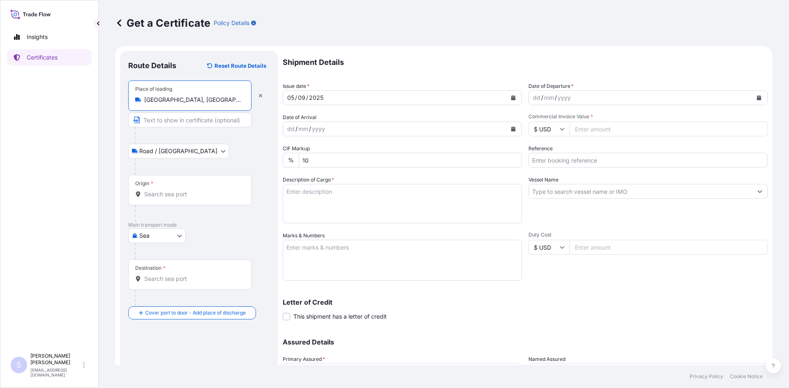
type input "Memphis, TN, USA"
click at [182, 190] on input "Origin *" at bounding box center [192, 194] width 97 height 8
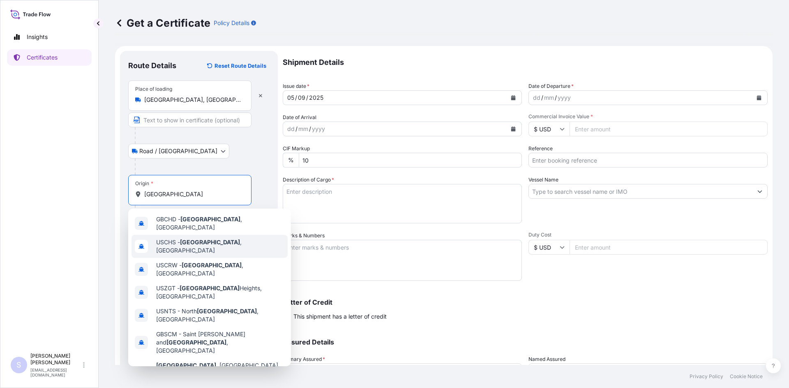
click at [189, 236] on div "USCHS - Charleston , United States" at bounding box center [209, 246] width 156 height 23
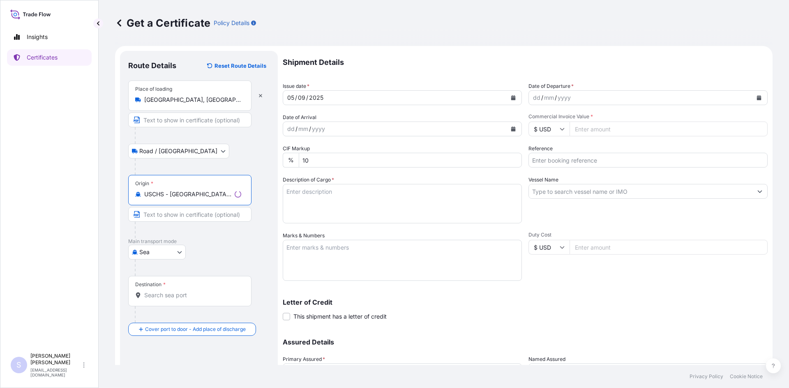
type input "USCHS - Charleston, United States"
click at [174, 302] on div "Destination *" at bounding box center [189, 291] width 123 height 30
click at [174, 299] on input "Destination *" at bounding box center [192, 295] width 97 height 8
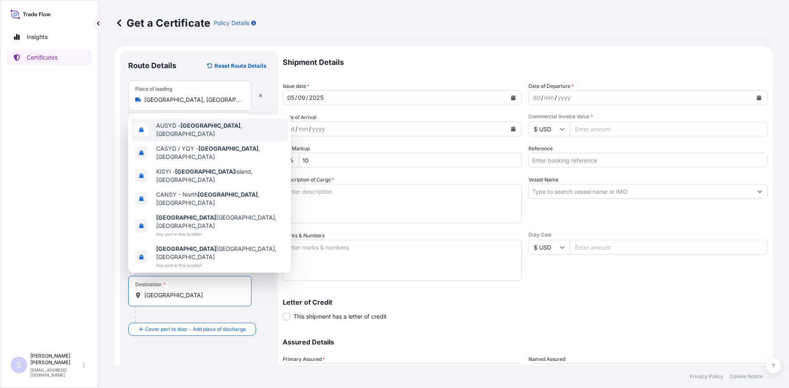
click at [199, 138] on span "AUSYD - Sydney , Australia" at bounding box center [220, 130] width 128 height 16
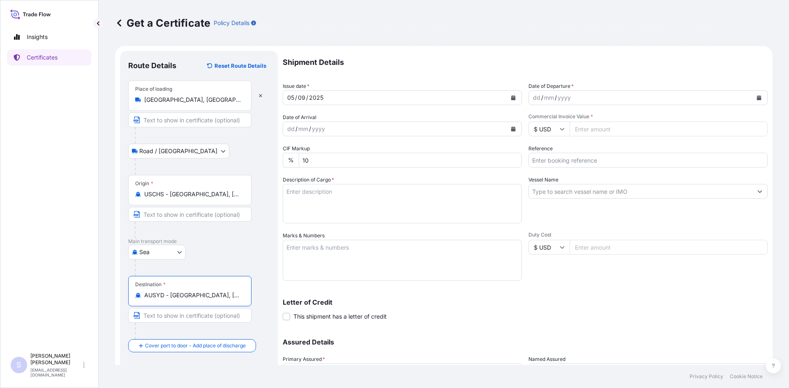
type input "AUSYD - Sydney, Australia"
click at [752, 97] on button "Calendar" at bounding box center [758, 97] width 13 height 13
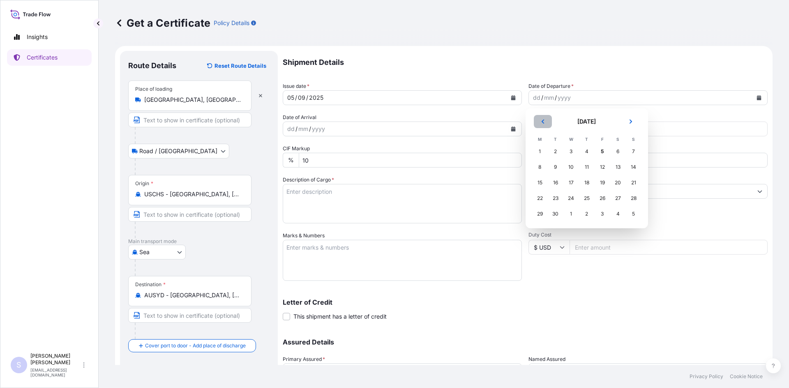
click at [543, 121] on icon "Previous" at bounding box center [542, 121] width 5 height 5
click at [614, 213] on div "30" at bounding box center [617, 214] width 15 height 15
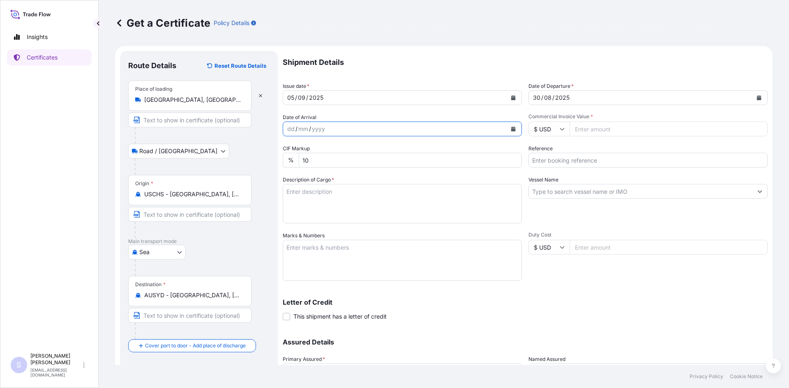
click at [511, 129] on icon "Calendar" at bounding box center [513, 129] width 5 height 5
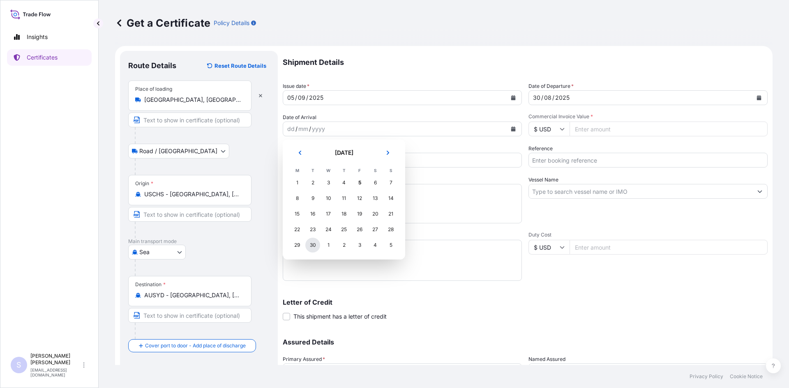
click at [316, 245] on div "30" at bounding box center [312, 245] width 15 height 15
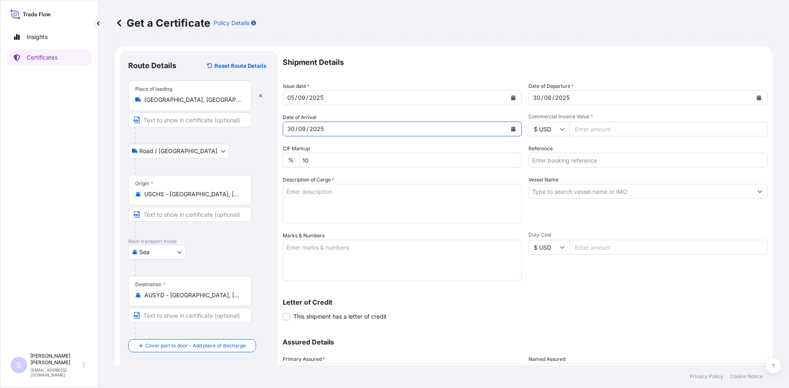
click at [605, 129] on input "Commercial Invoice Value *" at bounding box center [668, 129] width 198 height 15
type input "186869.94"
type input "2579689"
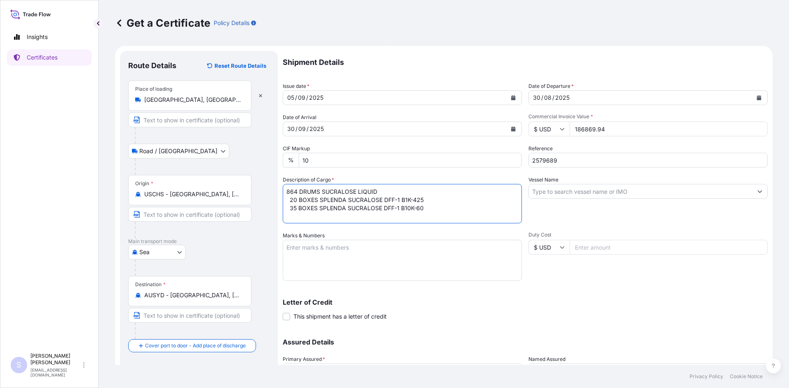
type textarea "864 DRUMS SUCRALOSE LIQUID 20 BOXES SPLENDA SUCRALOSE DFF-1 B1K-425 35 BOXES SP…"
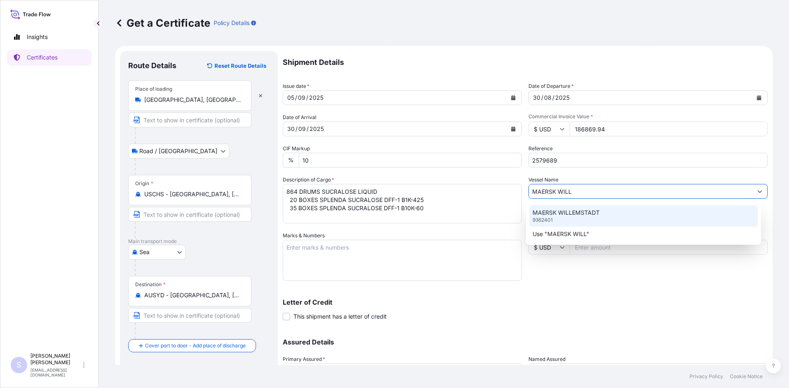
click at [595, 212] on p "MAERSK WILLEMSTADT" at bounding box center [565, 213] width 67 height 8
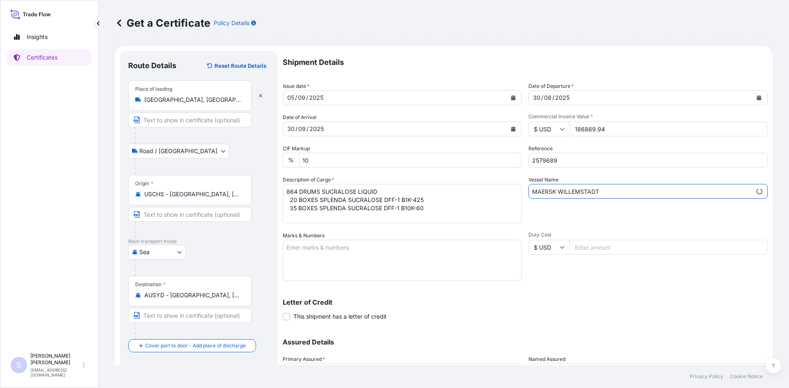
type input "MAERSK WILLEMSTADT"
click at [438, 247] on textarea "Marks & Numbers" at bounding box center [402, 260] width 239 height 41
type textarea "SEKU4448907 0105852"
click at [580, 278] on div "Duty Cost $ USD" at bounding box center [647, 256] width 239 height 49
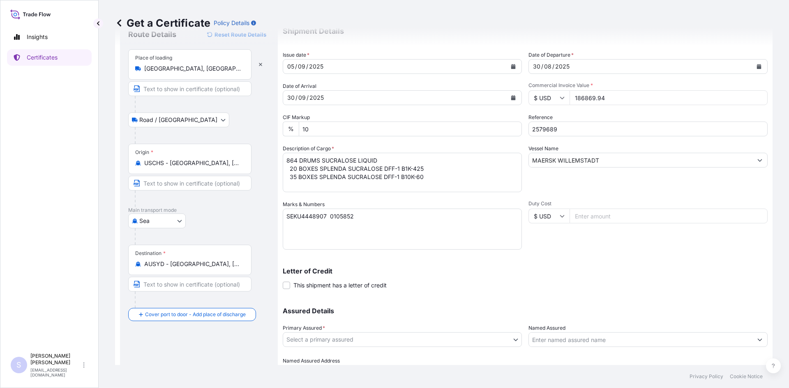
scroll to position [74, 0]
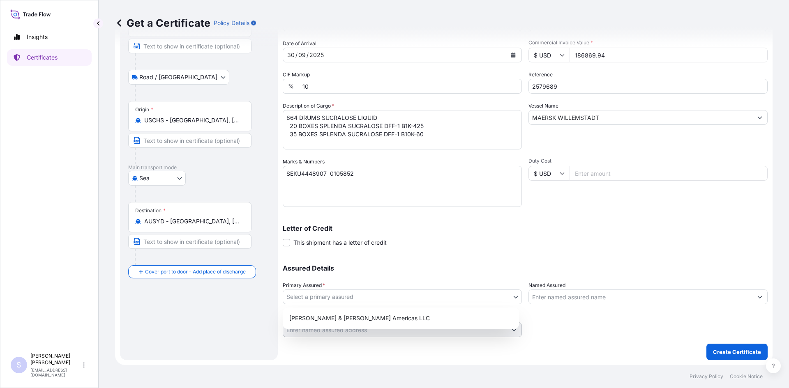
click at [425, 301] on body "Insights Certificates S Steve Klinger csidocs@cargos.com Get a Certificate Poli…" at bounding box center [394, 194] width 789 height 388
click at [429, 316] on div "Tate & Lyle Americas LLC" at bounding box center [401, 318] width 230 height 15
select select "31658"
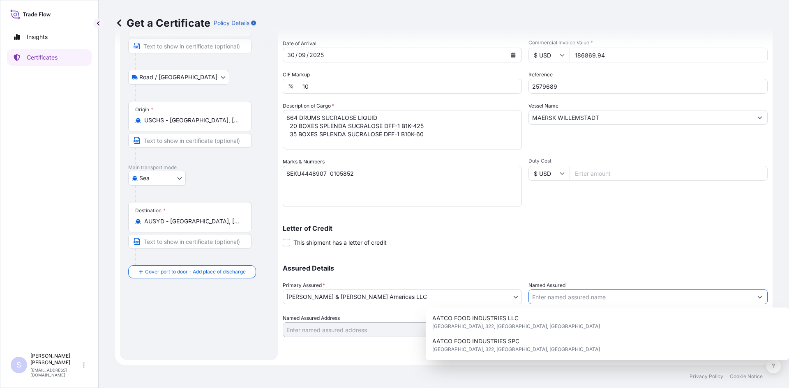
click at [560, 299] on input "Named Assured" at bounding box center [640, 297] width 223 height 15
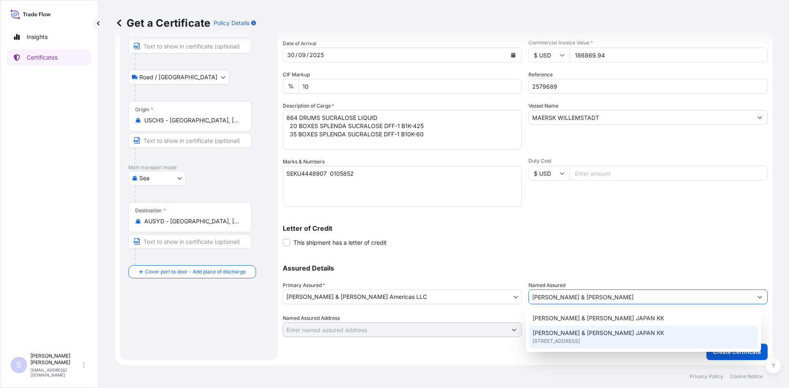
click at [596, 334] on span "TATE & LYLE JAPAN KK" at bounding box center [597, 333] width 131 height 8
type input "TATE & LYLE JAPAN KK"
type input "71097th Floor Kashikei Building"
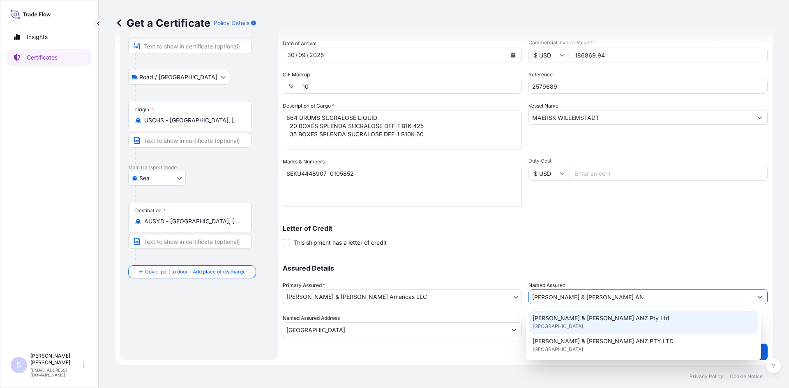
click at [619, 319] on div "Tate & Lyle ANZ Pty Ltd United Kingdom" at bounding box center [643, 322] width 229 height 23
type input "Tate & Lyle ANZ Pty Ltd"
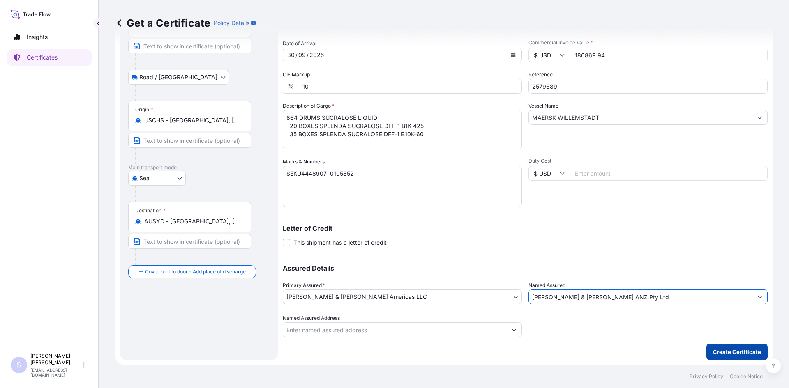
type input "Tate & Lyle ANZ Pty Ltd"
click at [716, 352] on p "Create Certificate" at bounding box center [737, 352] width 48 height 8
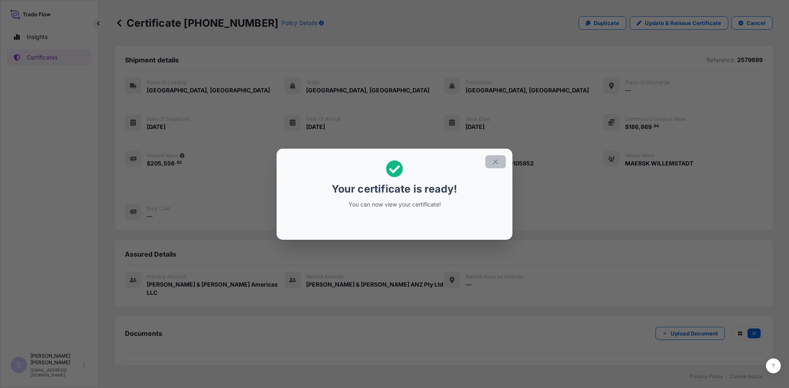
click at [497, 159] on icon "button" at bounding box center [495, 161] width 5 height 5
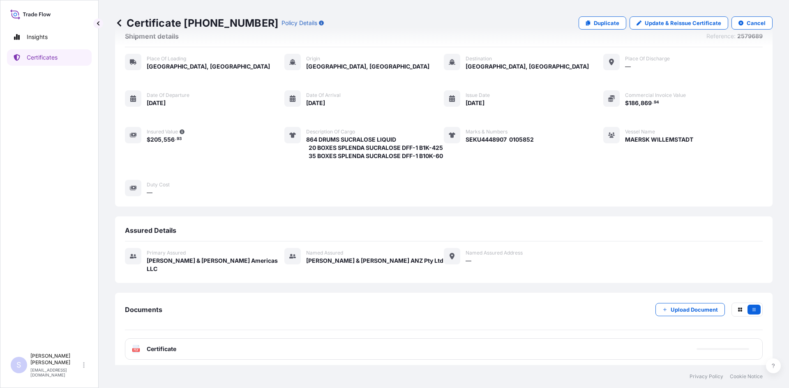
scroll to position [37, 0]
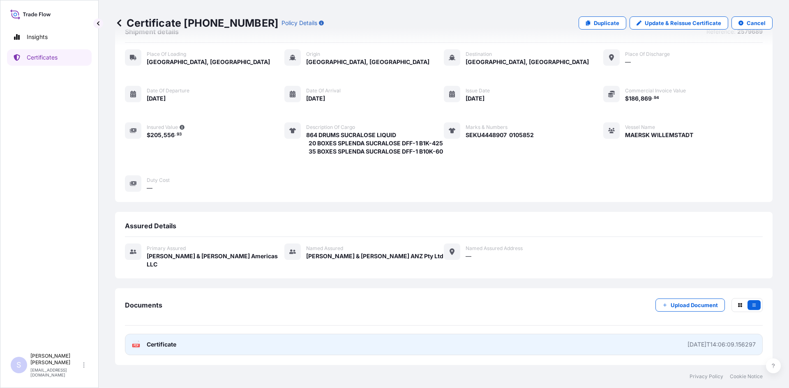
click at [129, 345] on link "PDF Certificate 2025-09-05T14:06:09.156297" at bounding box center [444, 344] width 638 height 21
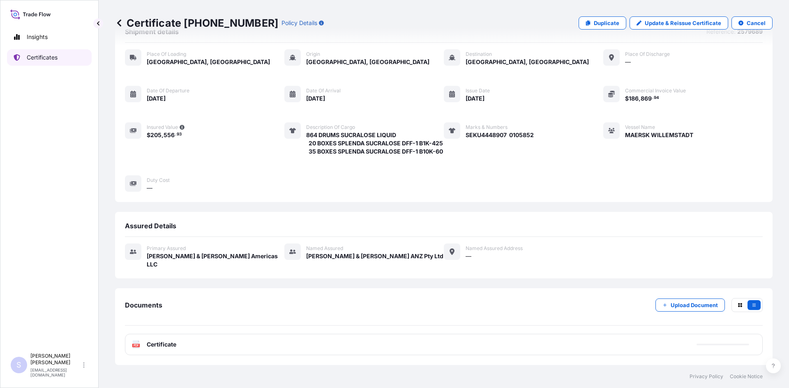
click at [61, 54] on link "Certificates" at bounding box center [49, 57] width 85 height 16
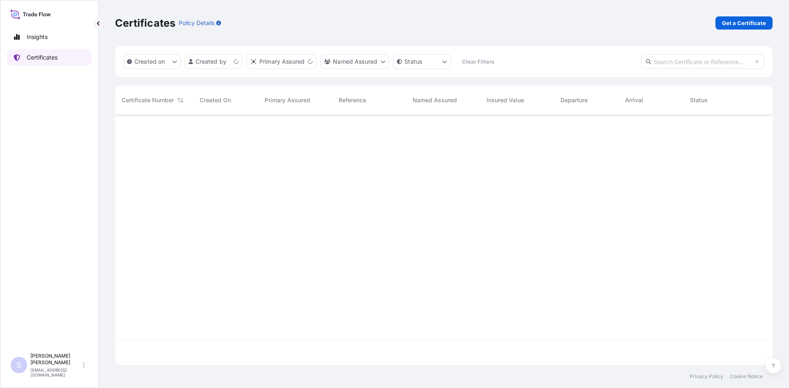
scroll to position [249, 651]
click at [732, 27] on p "Get a Certificate" at bounding box center [744, 23] width 44 height 8
select select "Road / Inland"
select select "Sea"
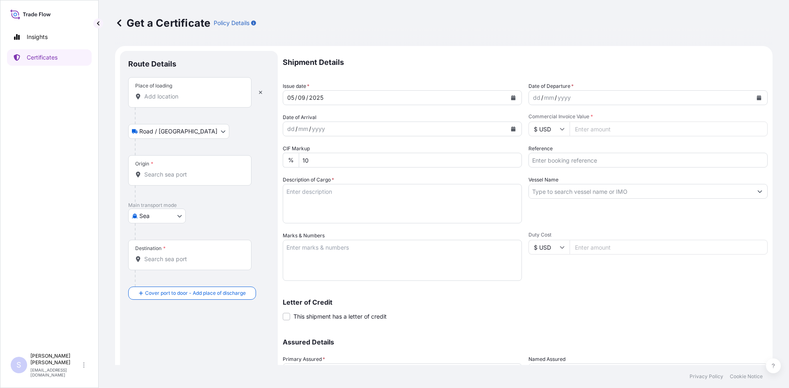
click at [178, 101] on div "Place of loading" at bounding box center [189, 92] width 123 height 30
click at [178, 101] on input "Place of loading" at bounding box center [192, 96] width 97 height 8
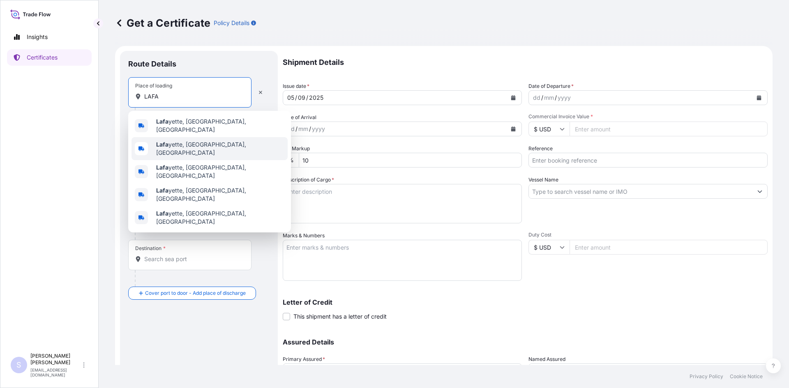
click at [170, 138] on div "Lafa yette, IN, USA" at bounding box center [209, 148] width 156 height 23
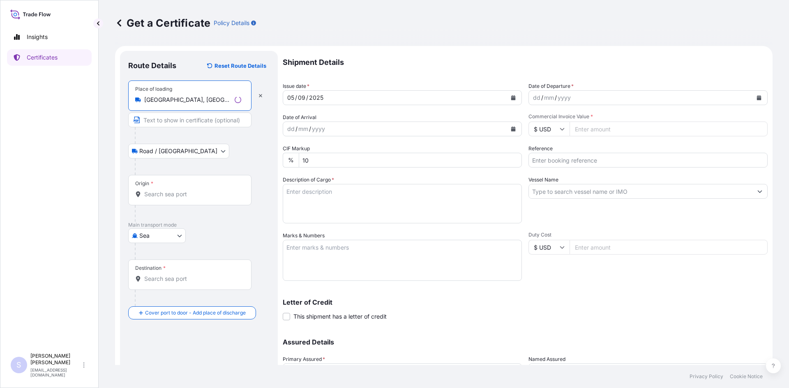
type input "Lafayette, IN, USA"
click at [185, 196] on input "Origin *" at bounding box center [192, 194] width 97 height 8
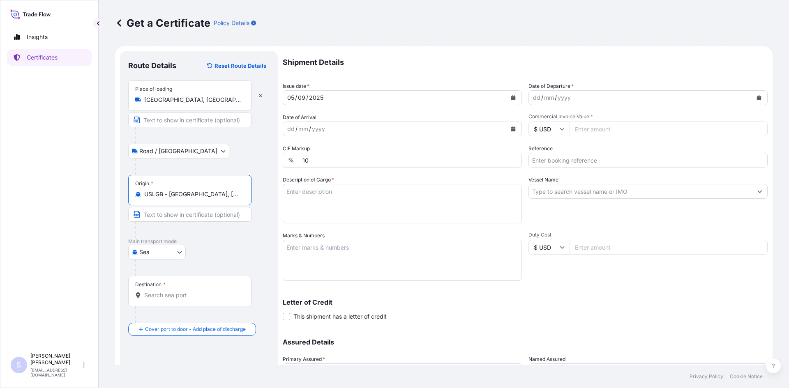
type input "USLGB - Long Beach, United States"
click at [182, 288] on div "Destination *" at bounding box center [189, 291] width 123 height 30
click at [182, 291] on input "Destination *" at bounding box center [192, 295] width 97 height 8
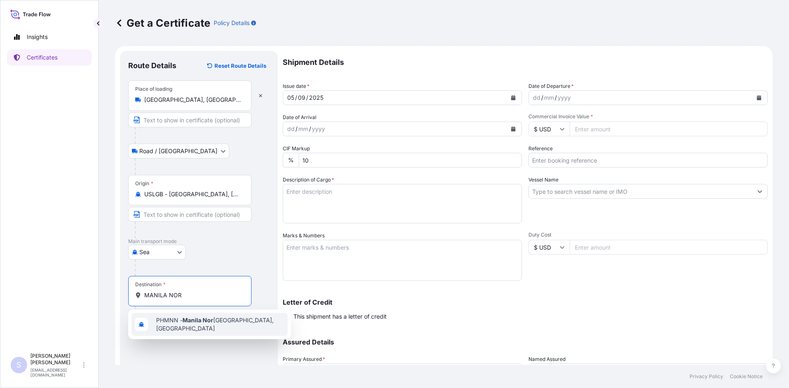
click at [206, 318] on div "PHMNN - Manila Nor th Harbour, Philippines" at bounding box center [209, 324] width 156 height 23
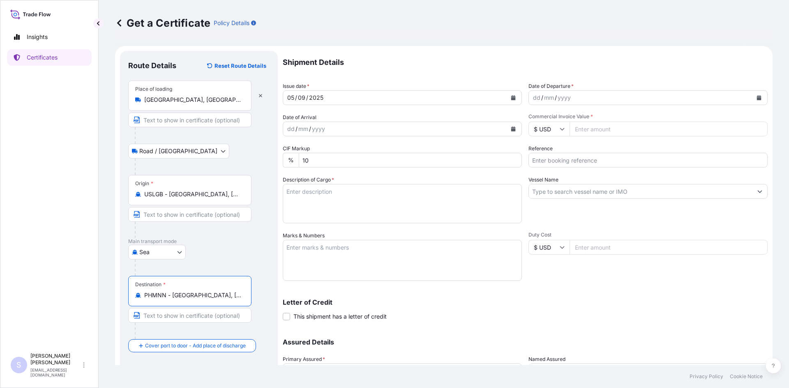
type input "PHMNN - Manila North Harbour, Philippines"
click at [757, 100] on icon "Calendar" at bounding box center [759, 97] width 5 height 5
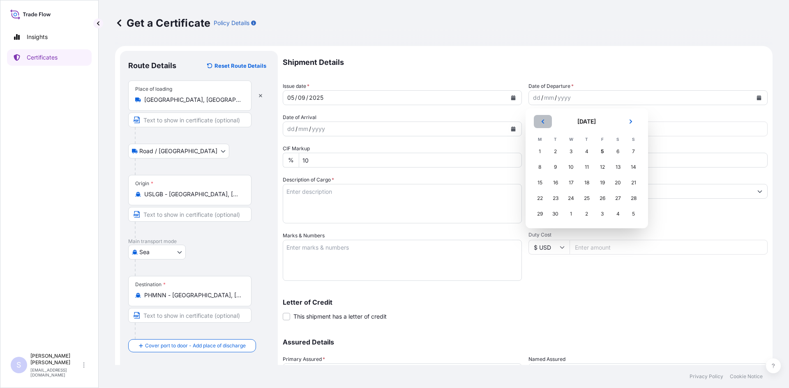
click at [539, 124] on button "Previous" at bounding box center [543, 121] width 18 height 13
click at [617, 216] on div "30" at bounding box center [617, 214] width 15 height 15
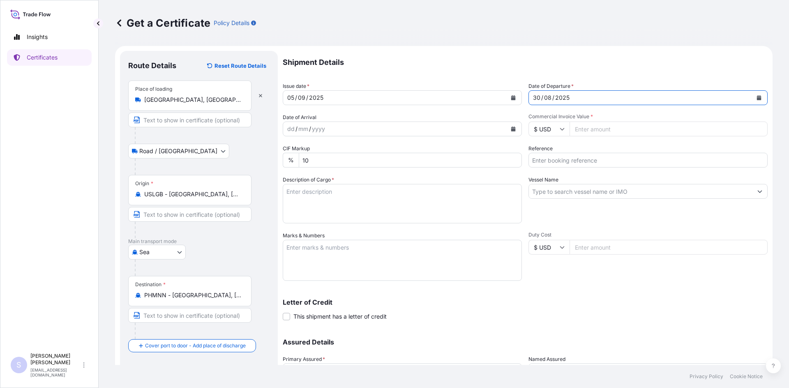
click at [511, 132] on button "Calendar" at bounding box center [513, 128] width 13 height 13
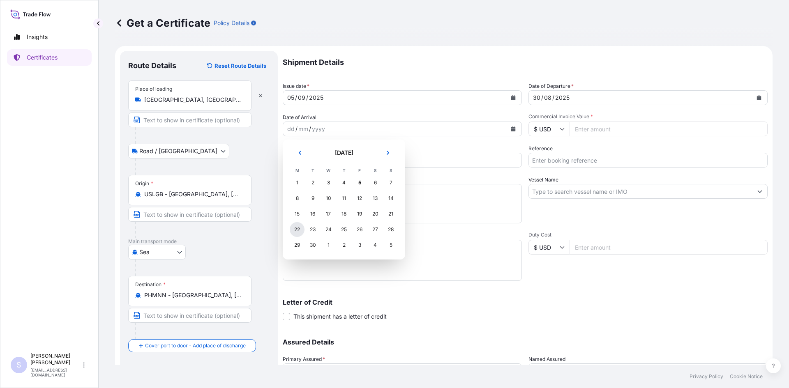
click at [301, 229] on div "22" at bounding box center [297, 229] width 15 height 15
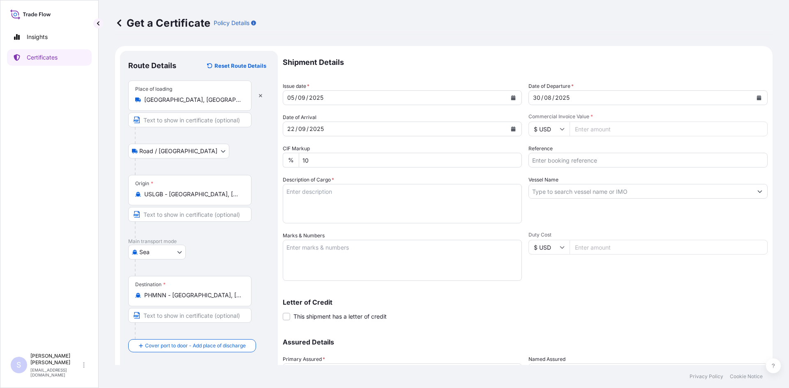
click at [586, 124] on input "Commercial Invoice Value *" at bounding box center [668, 129] width 198 height 15
click at [585, 127] on input "Commercial Invoice Value *" at bounding box center [668, 129] width 198 height 15
type input "103705.32"
type input "2576935-37"
type textarea "2295 BAGS REZISTA 386 NG STARCH"
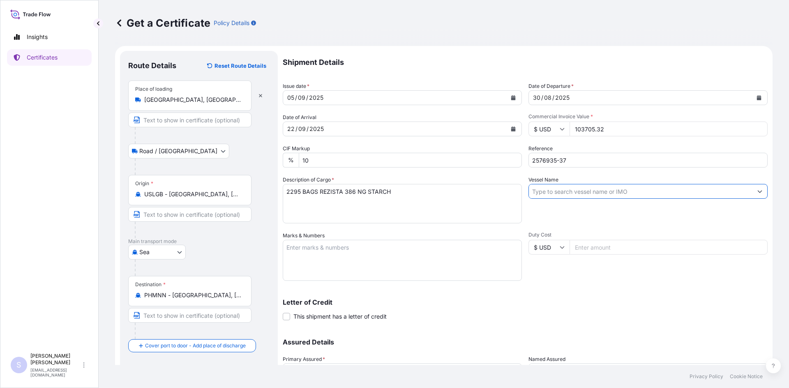
click at [667, 189] on input "Vessel Name" at bounding box center [640, 191] width 223 height 15
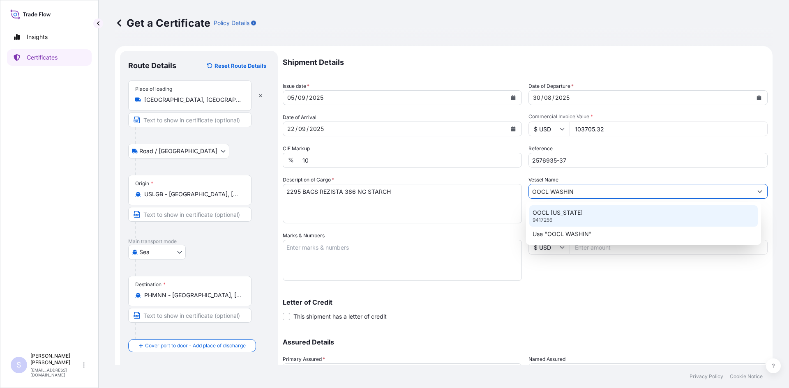
click at [618, 216] on div "OOCL WASHINGTON 9417256" at bounding box center [643, 215] width 229 height 21
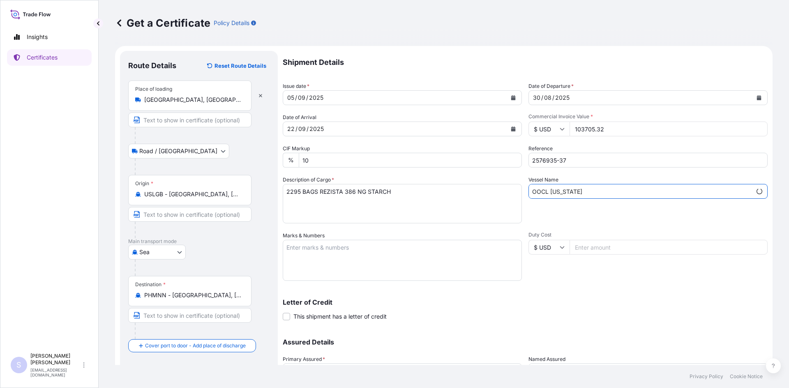
type input "OOCL WASHINGTON"
click at [318, 248] on textarea "Marks & Numbers" at bounding box center [402, 260] width 239 height 41
type textarea "OOLU4497680 0104684 FSCU5145304 0114104 FFAU3238633 0114095"
click at [571, 266] on div "Duty Cost $ USD" at bounding box center [647, 256] width 239 height 49
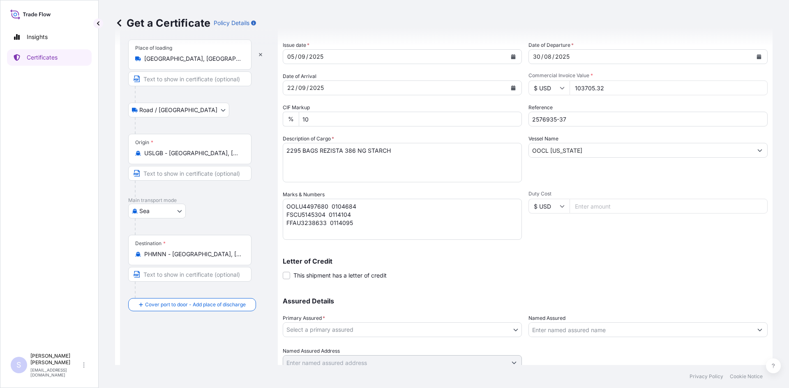
scroll to position [74, 0]
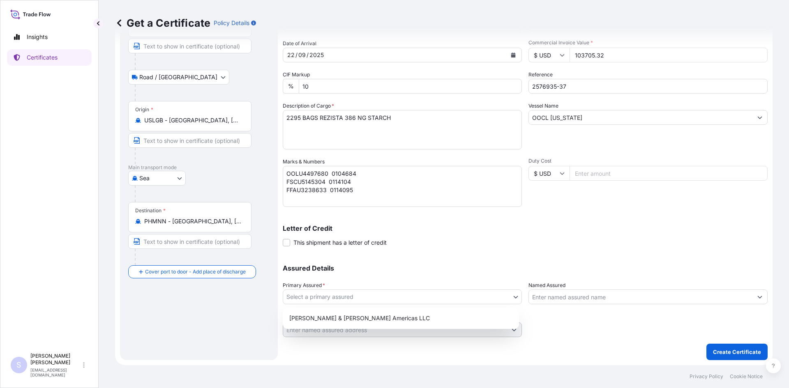
click at [401, 295] on body "Insights Certificates S Steve Klinger csidocs@cargos.com Get a Certificate Poli…" at bounding box center [394, 194] width 789 height 388
click at [386, 320] on div "Tate & Lyle Americas LLC" at bounding box center [401, 318] width 230 height 15
select select "31658"
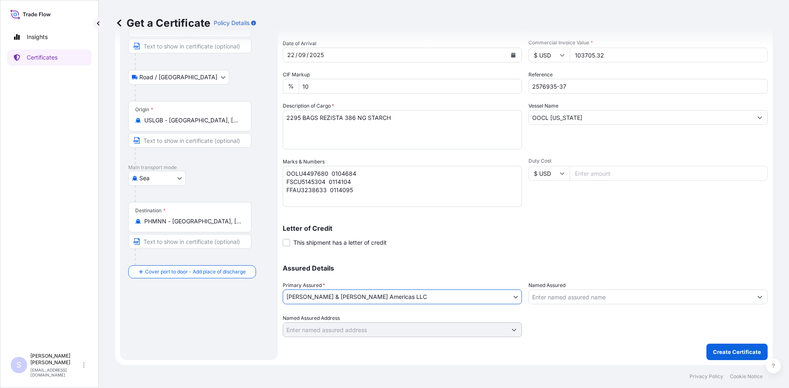
click at [555, 289] on label "Named Assured" at bounding box center [546, 285] width 37 height 8
click at [555, 290] on input "Named Assured" at bounding box center [640, 297] width 223 height 15
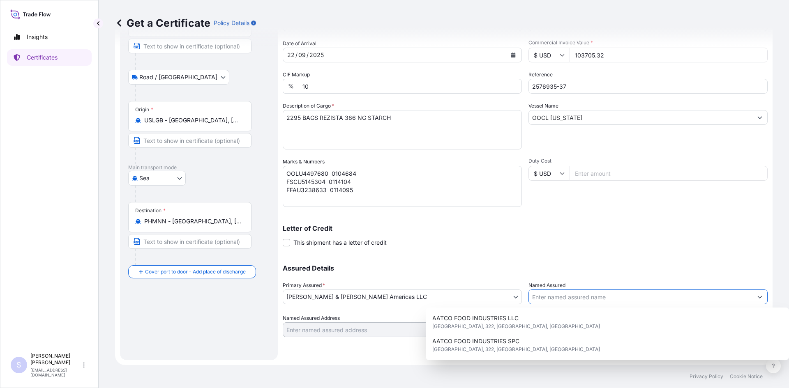
click at [555, 295] on input "Named Assured" at bounding box center [640, 297] width 223 height 15
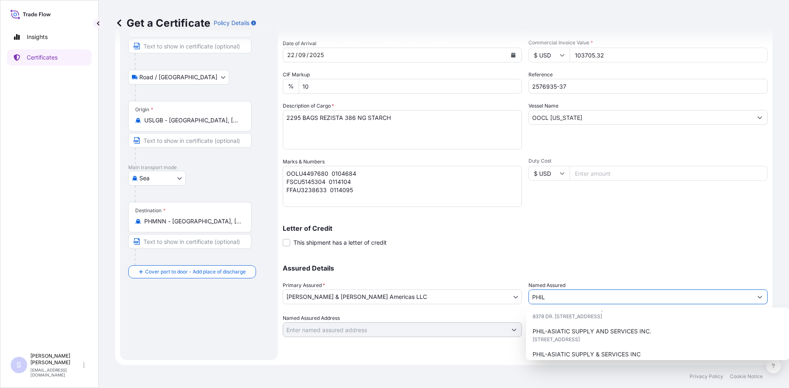
scroll to position [205, 0]
click at [562, 303] on span "1216 ACACIA AVENUE, MADRIGAL, ALABANG, 9F ALABANG BUSINESS TOWER, 1770, MUNTINL…" at bounding box center [555, 299] width 47 height 8
type input "PHIL-ASIATIC SUPPLY AND SERVICES INC."
type input "1216 ACACIA AVENUE, MADRIGAL, ALABANG, 9F ALABANG BUSINESS TOWER"
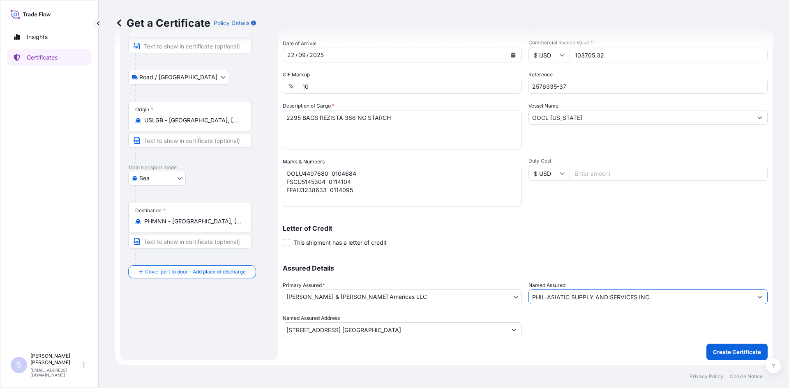
click at [652, 299] on input "PHIL-ASIATIC SUPPLY AND SERVICES INC." at bounding box center [640, 297] width 223 height 15
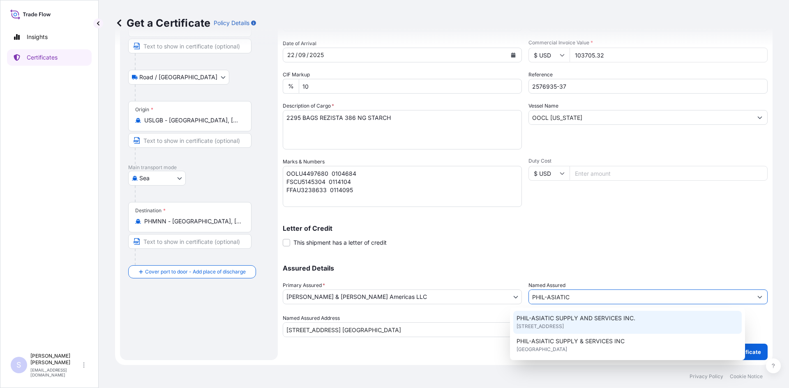
scroll to position [31, 0]
click at [635, 328] on div "PHIL-ASIATIC SUPPLY & SERVICES INC United Kingdom" at bounding box center [627, 322] width 229 height 23
type input "PHIL-ASIATIC SUPPLY & SERVICES INC"
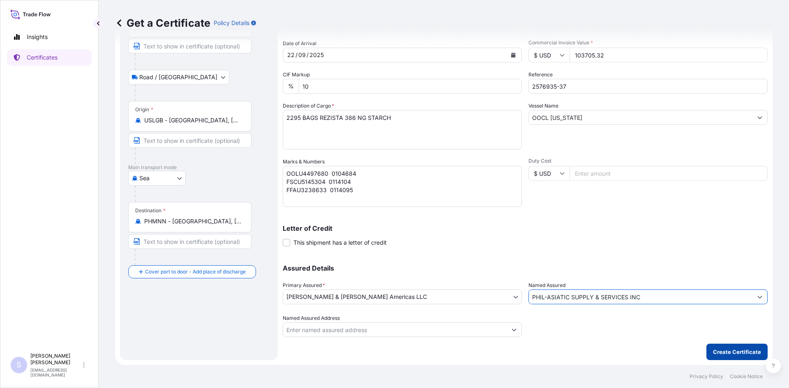
type input "PHIL-ASIATIC SUPPLY & SERVICES INC"
click at [737, 353] on p "Create Certificate" at bounding box center [737, 352] width 48 height 8
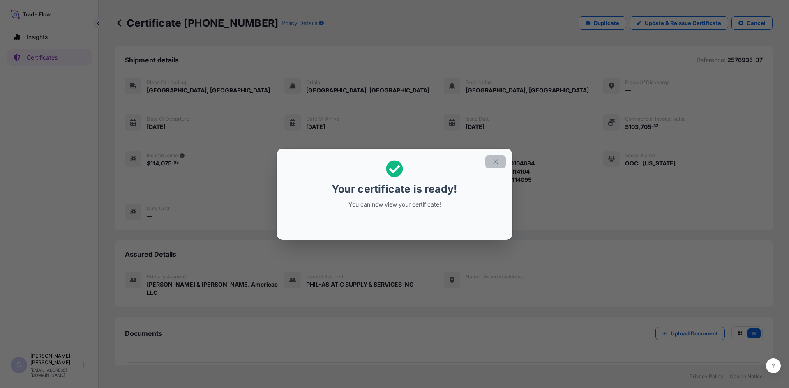
click at [493, 162] on icon "button" at bounding box center [495, 161] width 7 height 7
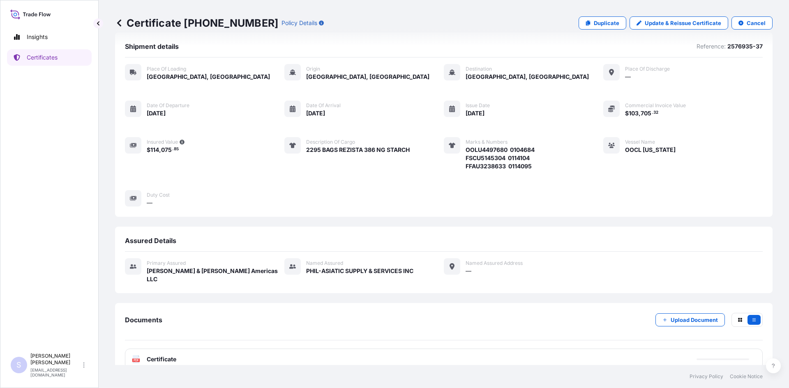
scroll to position [20, 0]
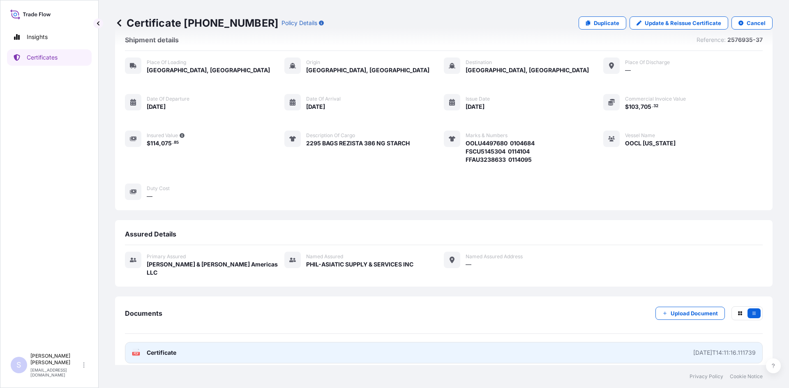
click at [138, 349] on icon at bounding box center [136, 353] width 7 height 8
